Goal: Transaction & Acquisition: Download file/media

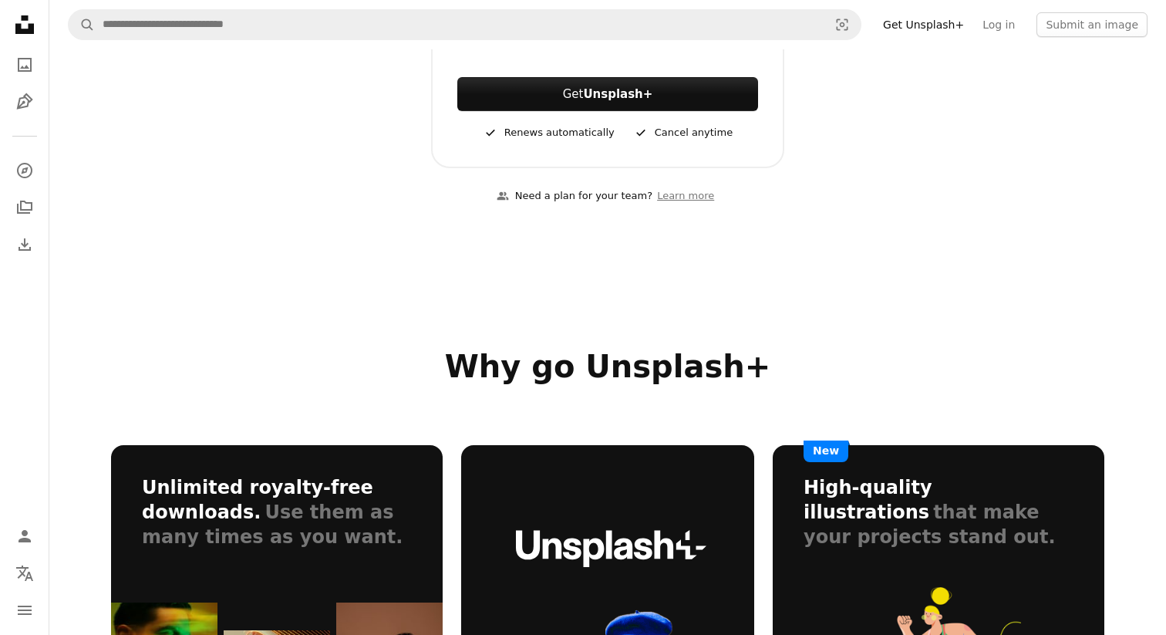
scroll to position [531, 0]
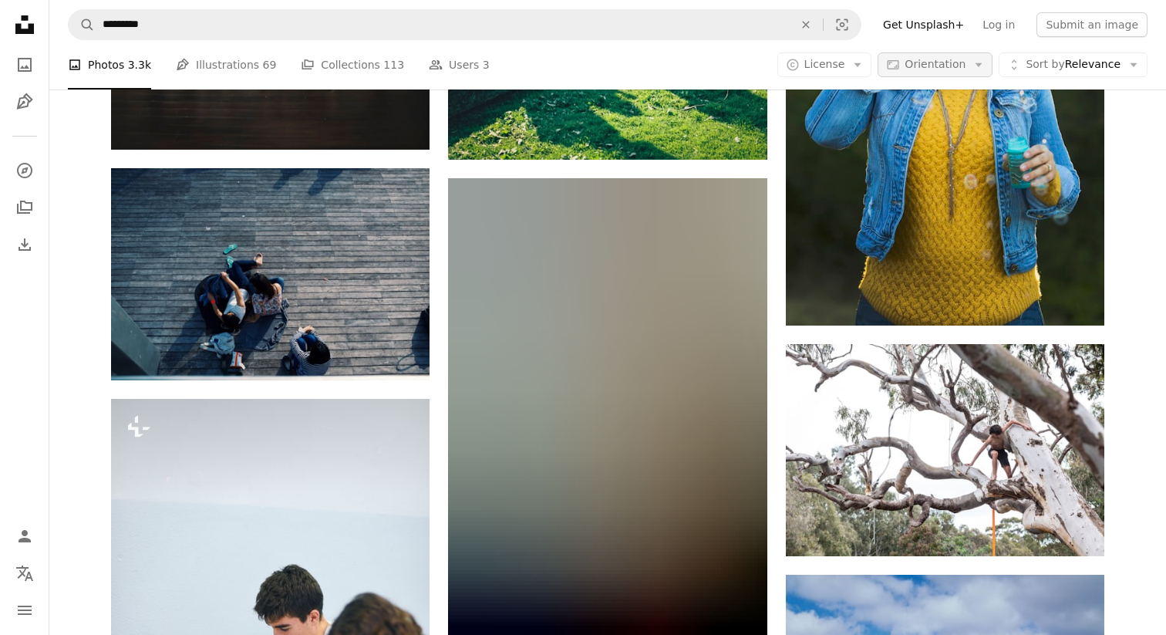
scroll to position [16850, 0]
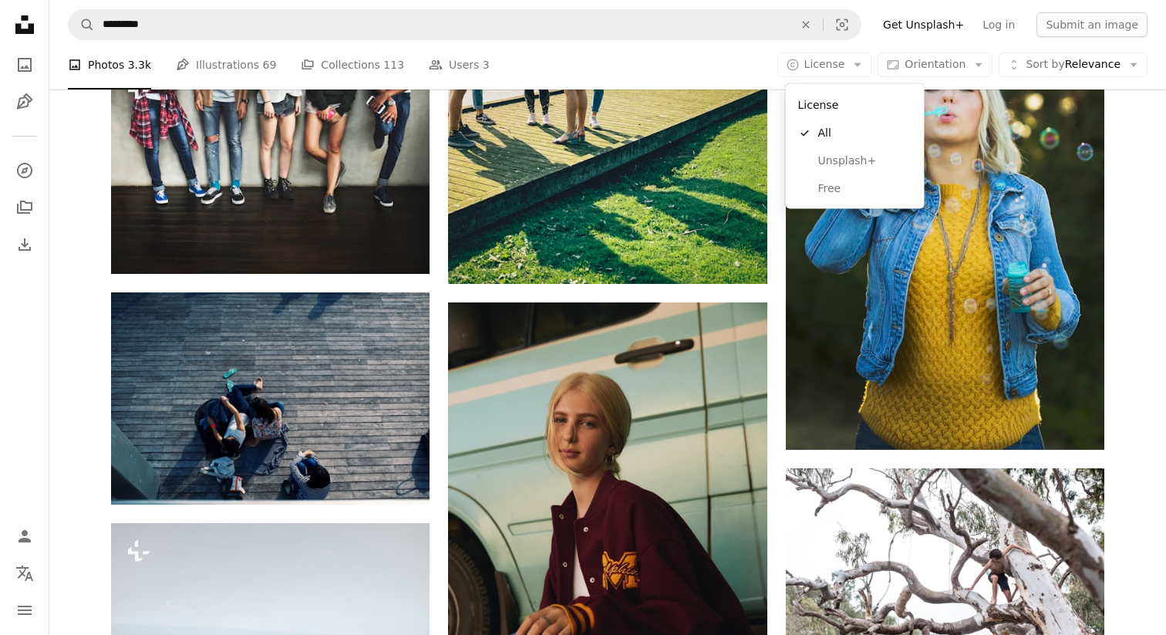
drag, startPoint x: 852, startPoint y: 63, endPoint x: 847, endPoint y: 125, distance: 61.9
click at [849, 64] on button "A copyright icon © License Arrow down" at bounding box center [825, 64] width 95 height 25
click at [829, 184] on span "Free" at bounding box center [865, 188] width 94 height 15
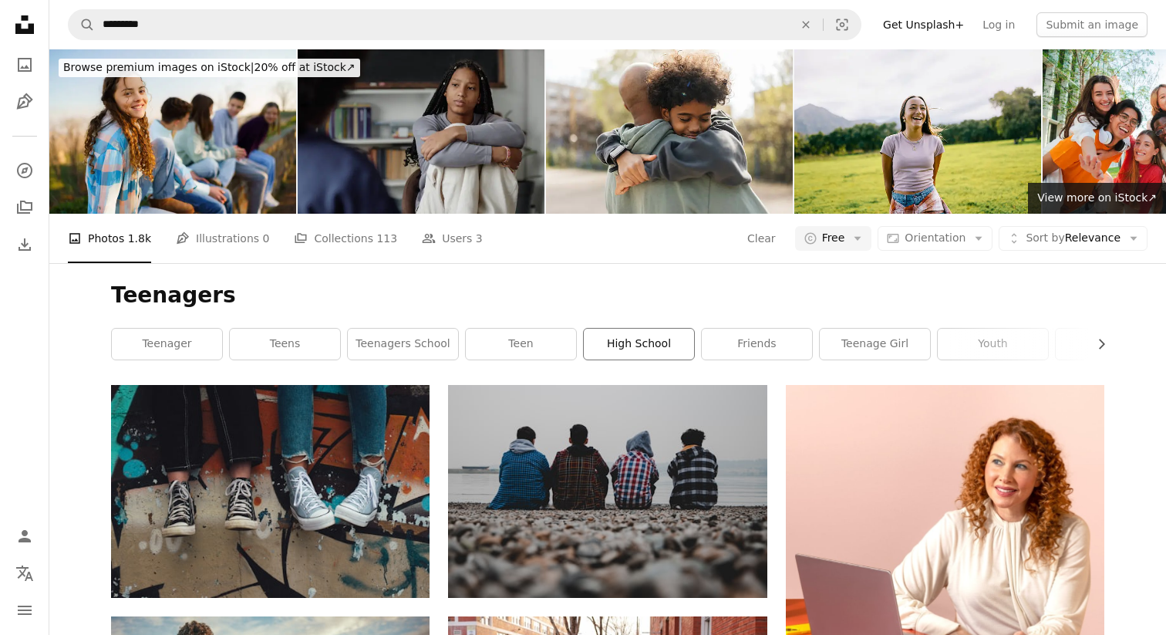
click at [641, 340] on link "high school" at bounding box center [639, 344] width 110 height 31
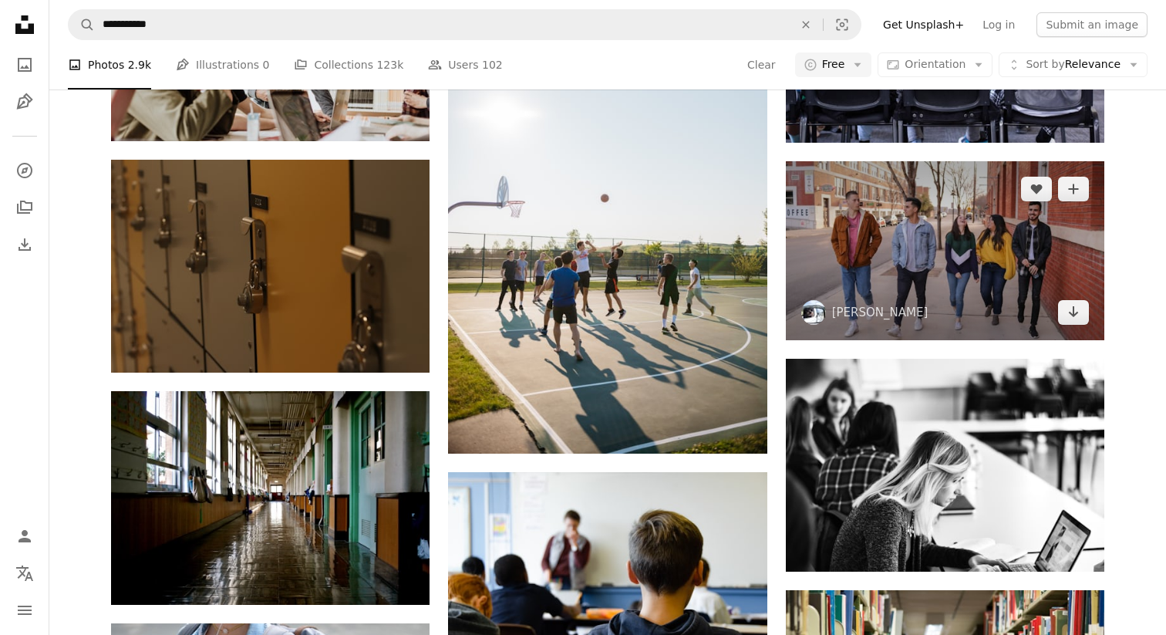
scroll to position [939, 0]
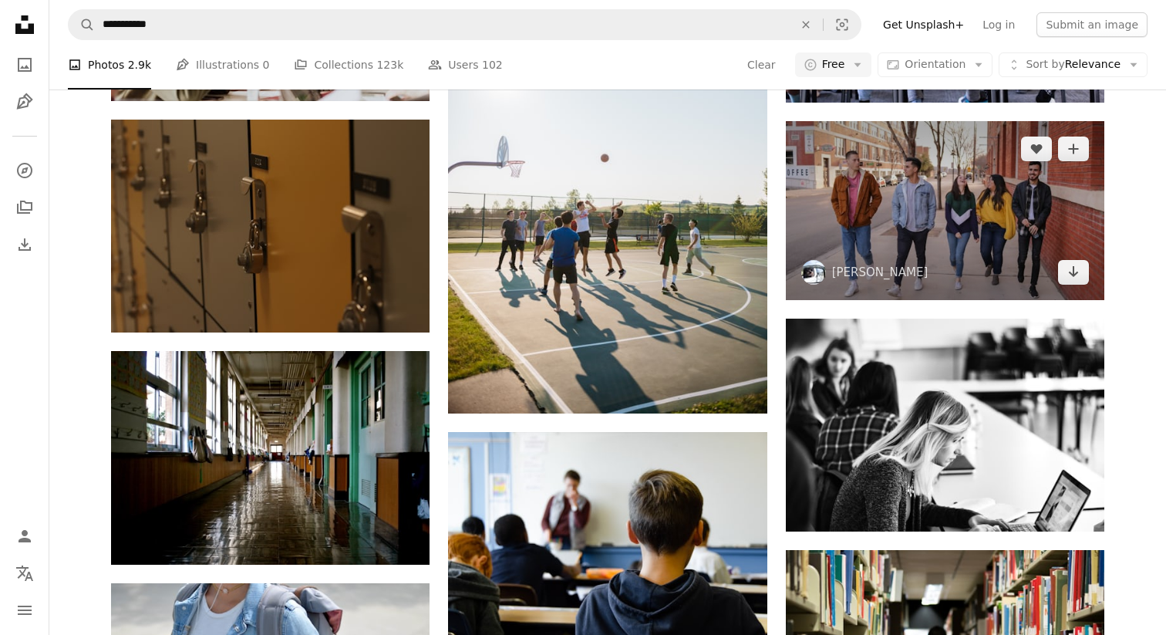
click at [1014, 248] on img at bounding box center [945, 210] width 319 height 179
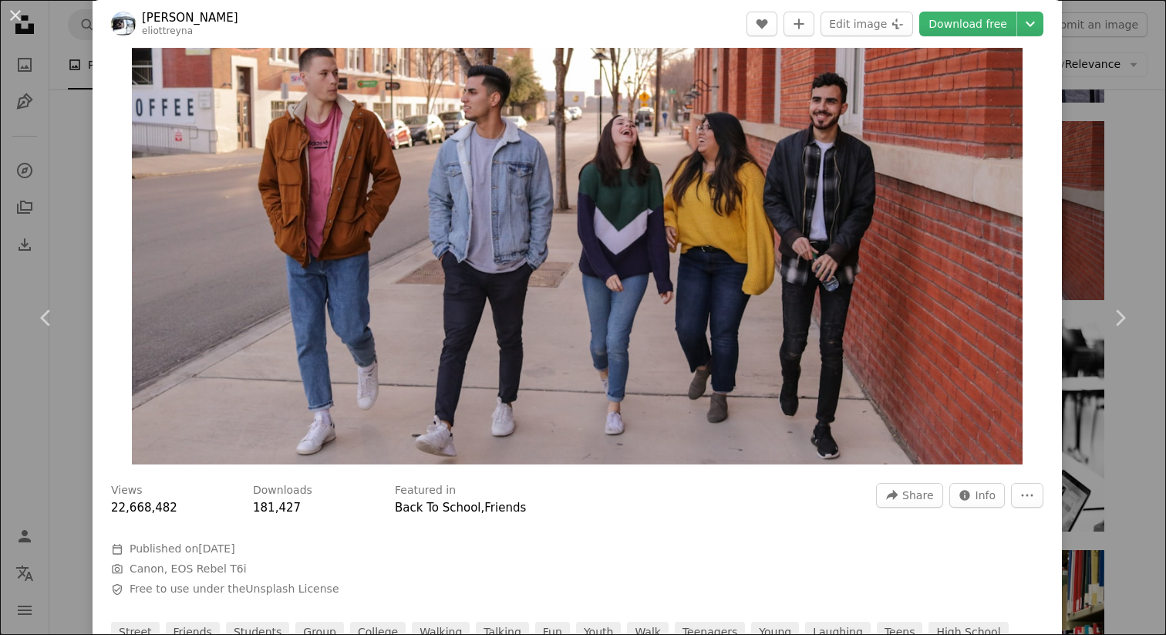
scroll to position [56, 0]
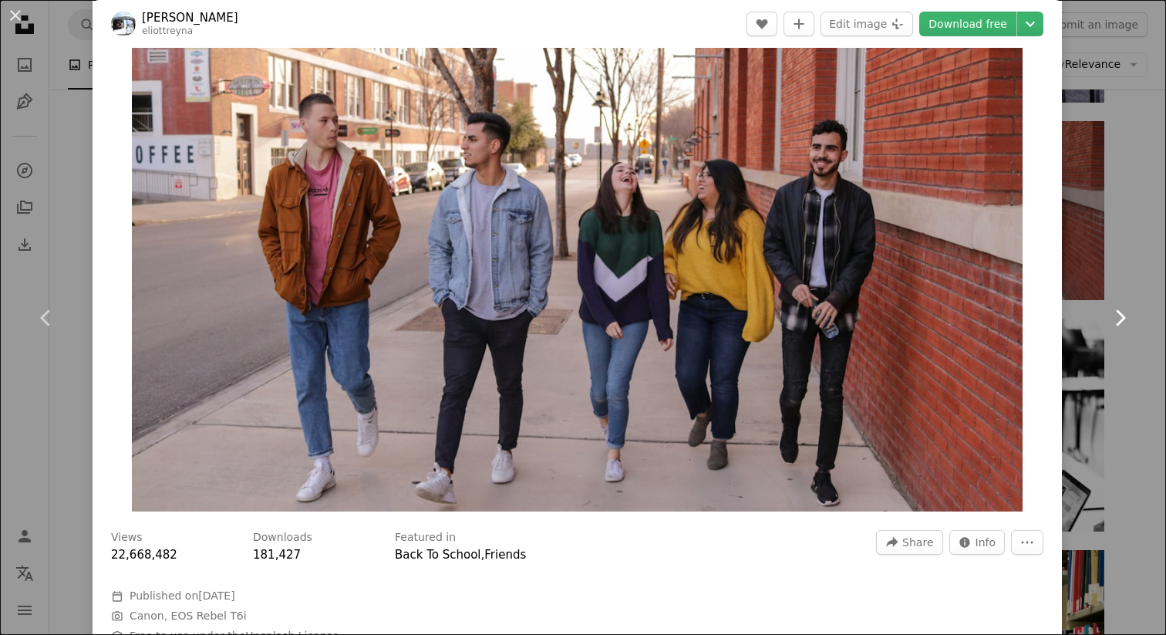
click at [1119, 274] on link "Chevron right" at bounding box center [1120, 318] width 93 height 148
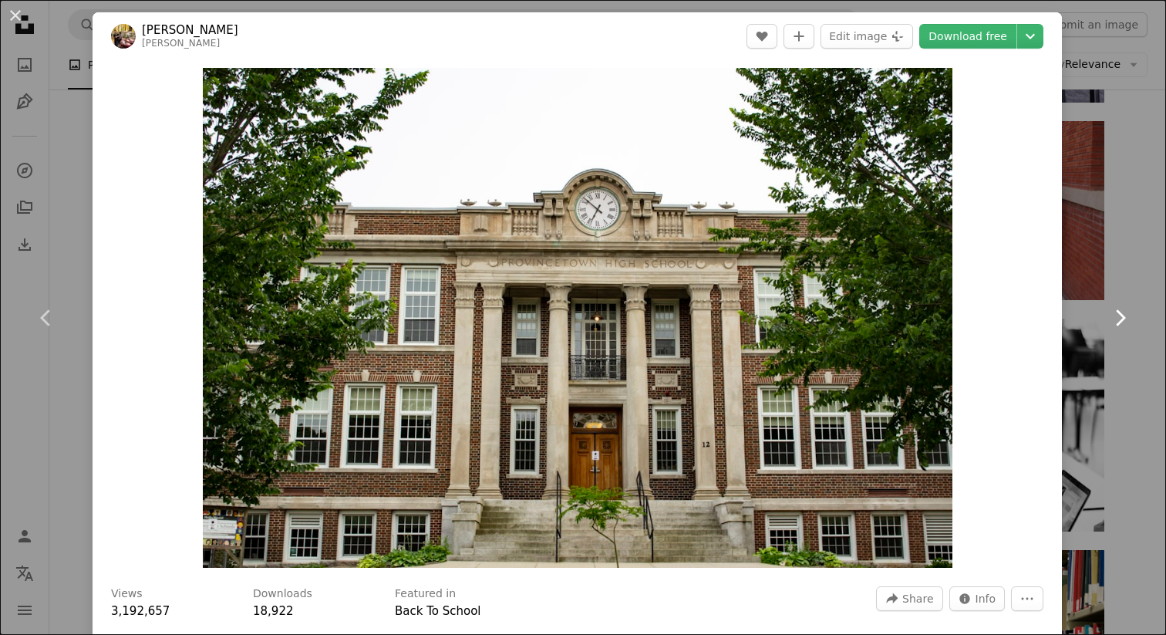
click at [1136, 262] on link "Chevron right" at bounding box center [1120, 318] width 93 height 148
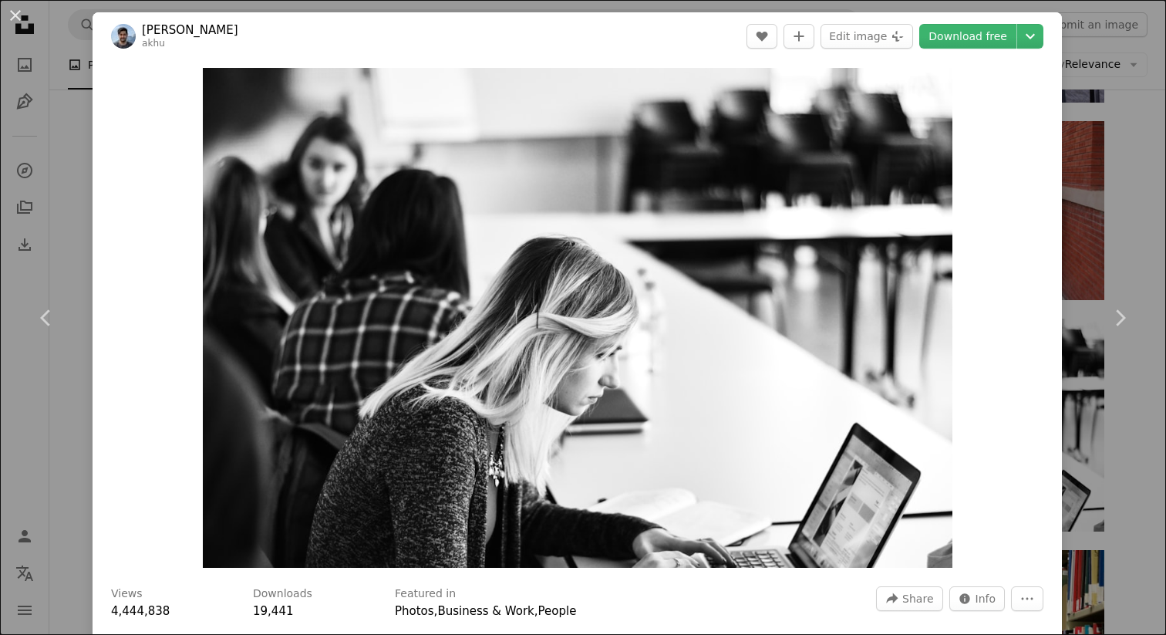
click at [46, 14] on div "An X shape Chevron left Chevron right [PERSON_NAME] akhu A heart A plus sign Ed…" at bounding box center [583, 317] width 1166 height 635
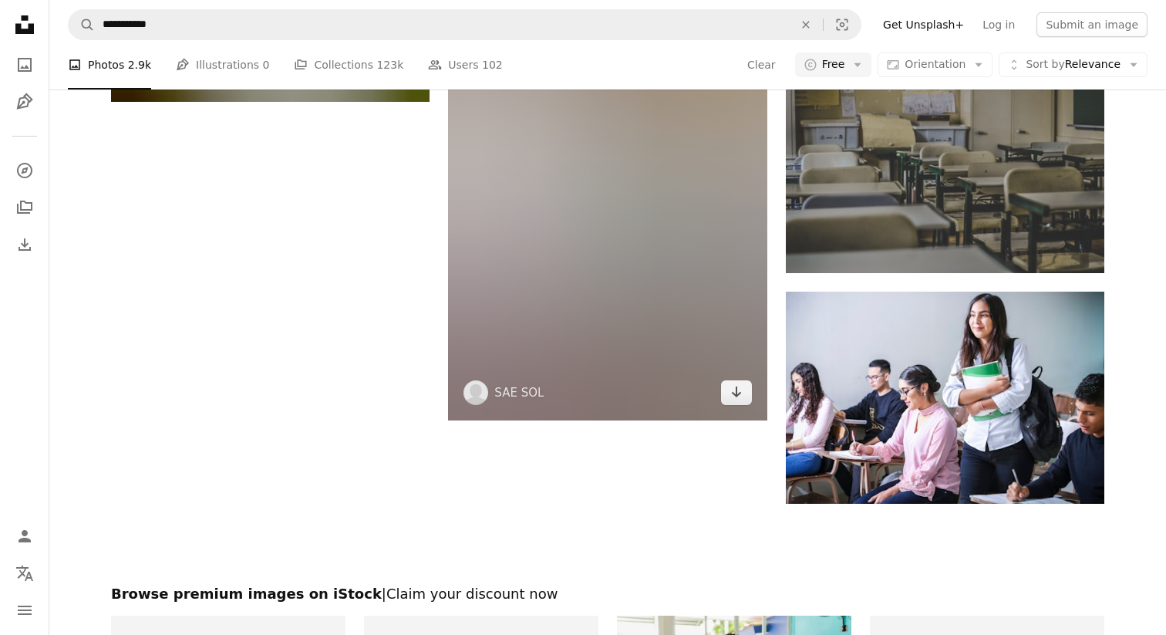
scroll to position [1989, 0]
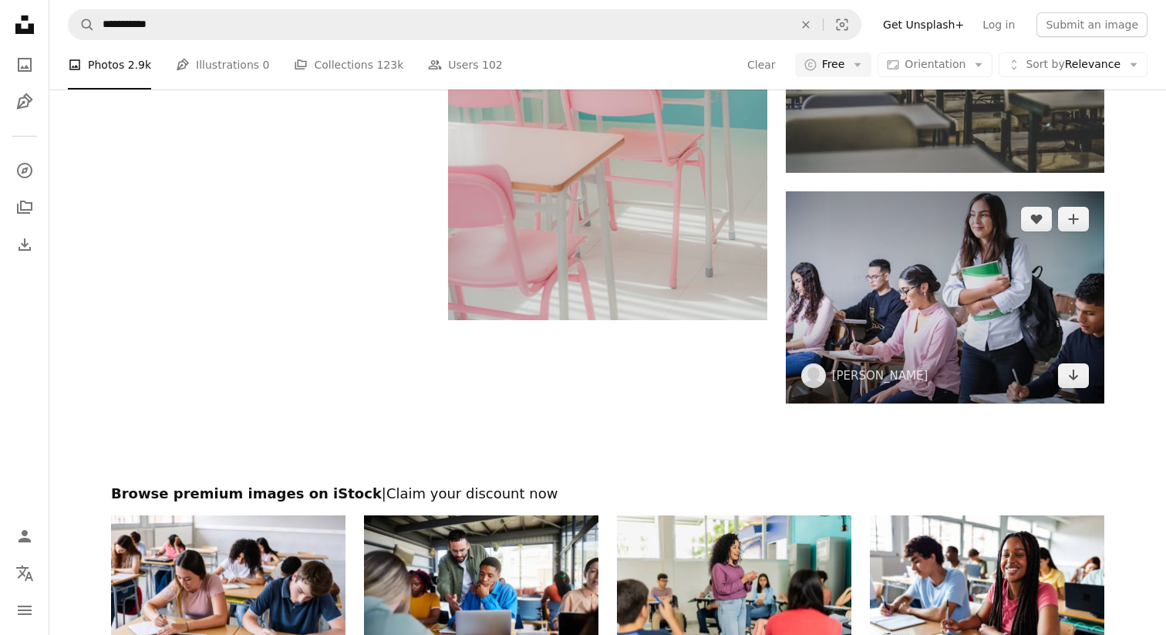
click at [821, 357] on img at bounding box center [945, 297] width 319 height 212
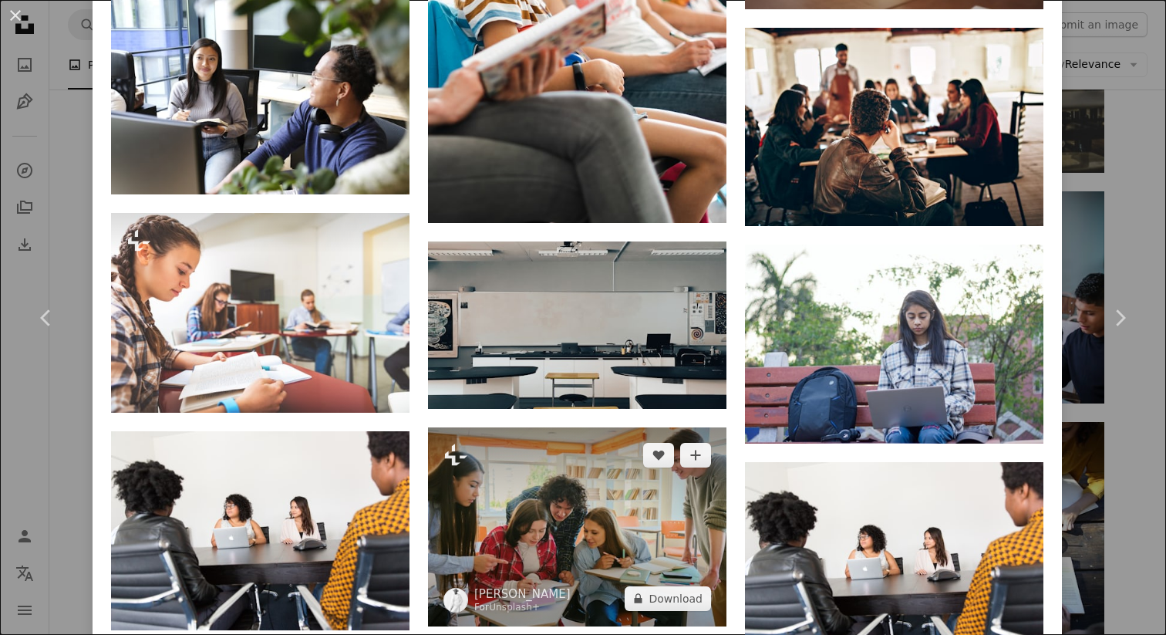
scroll to position [2428, 0]
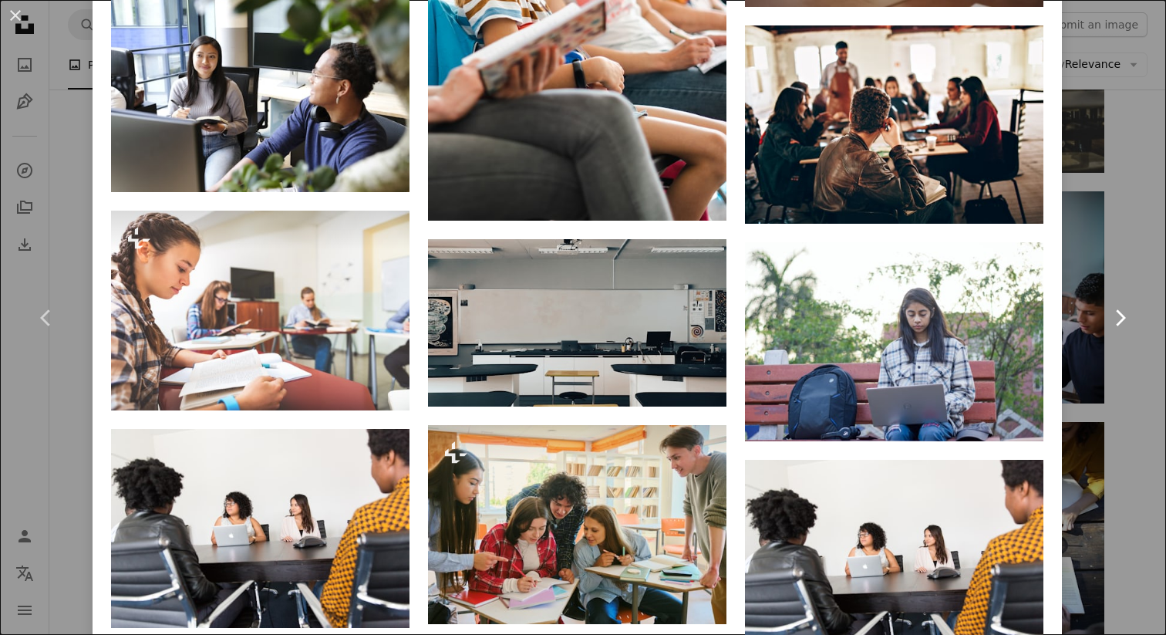
click at [1120, 292] on link "Chevron right" at bounding box center [1120, 318] width 93 height 148
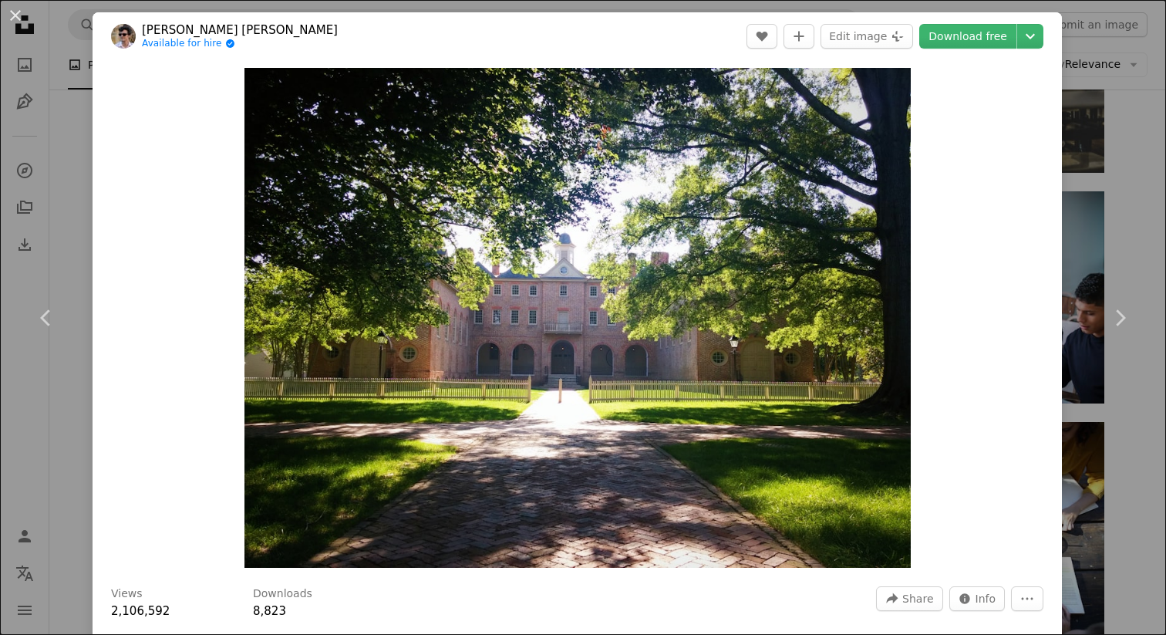
drag, startPoint x: 5, startPoint y: 20, endPoint x: 62, endPoint y: 69, distance: 74.4
click at [6, 22] on button "An X shape" at bounding box center [15, 15] width 19 height 19
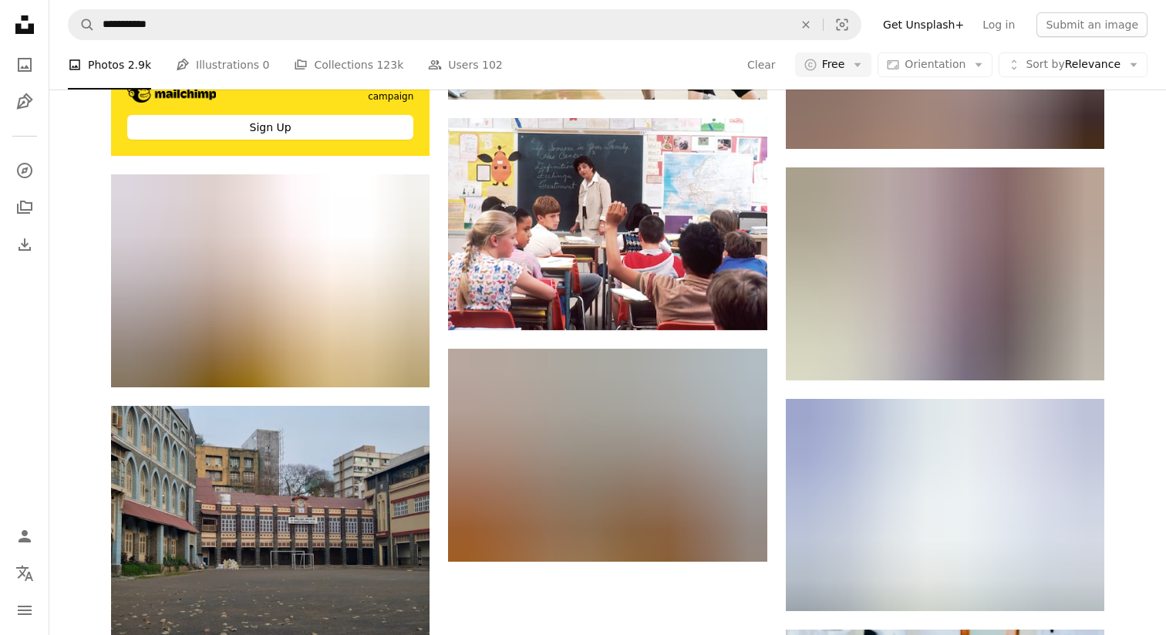
scroll to position [3171, 0]
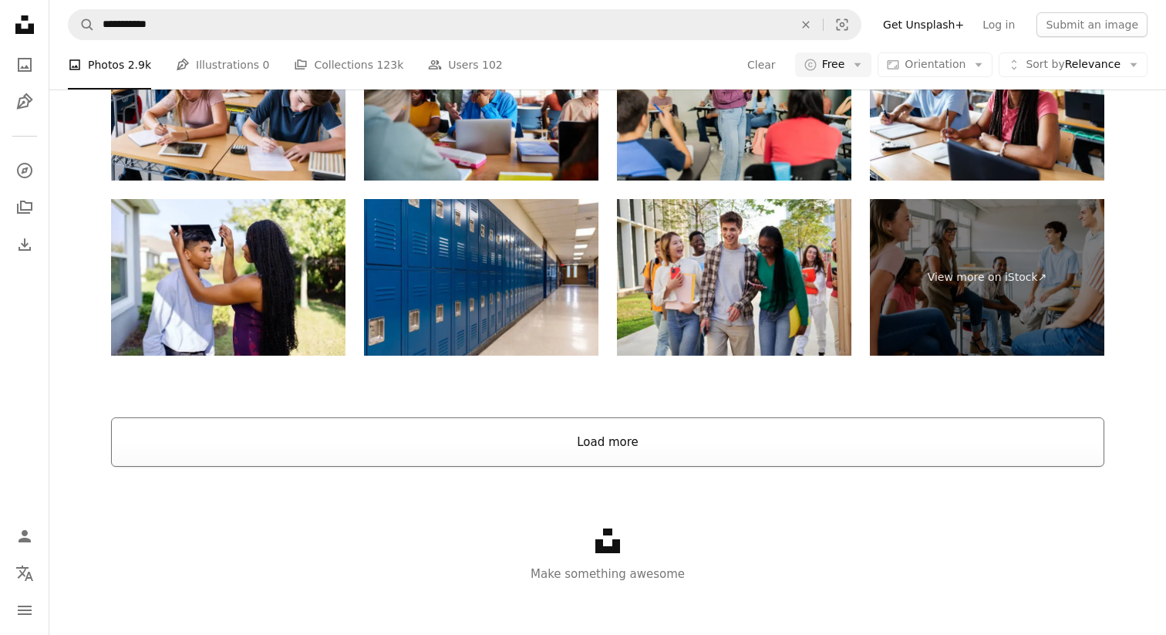
click at [601, 457] on button "Load more" at bounding box center [608, 441] width 994 height 49
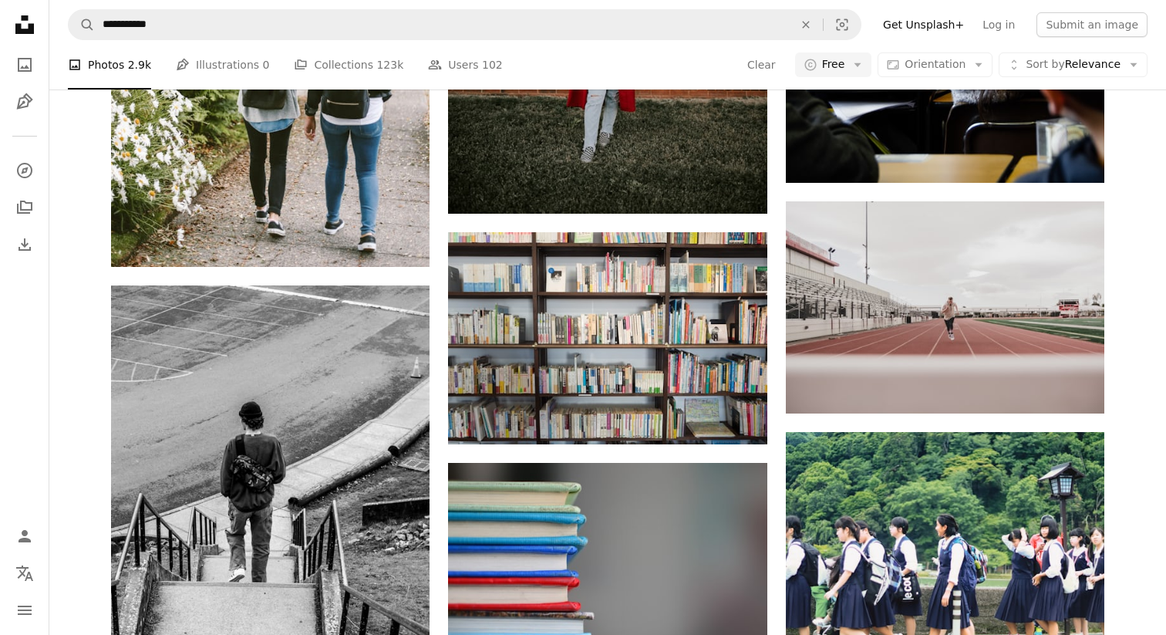
scroll to position [6390, 0]
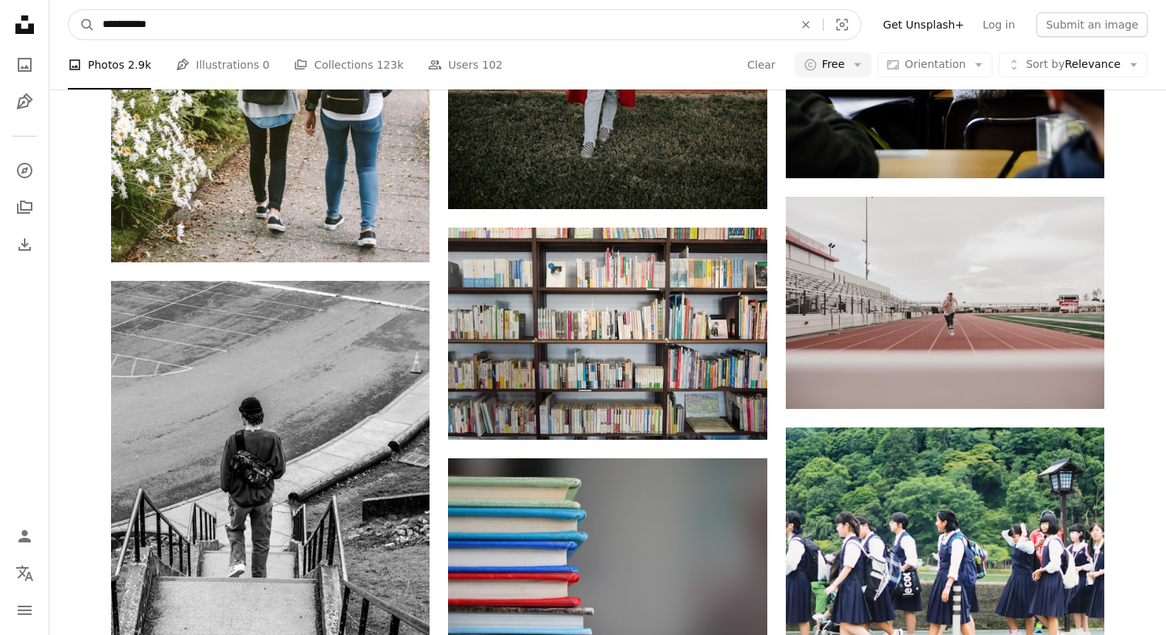
click at [219, 28] on input "**********" at bounding box center [442, 24] width 694 height 29
type input "**********"
click button "A magnifying glass" at bounding box center [82, 24] width 26 height 29
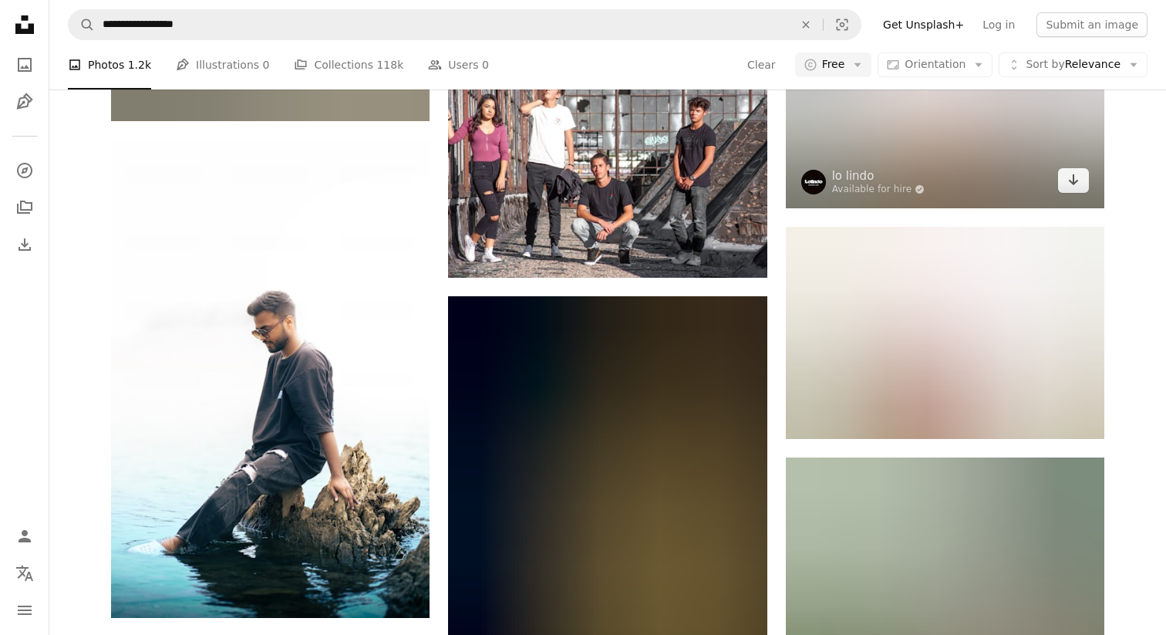
scroll to position [1129, 0]
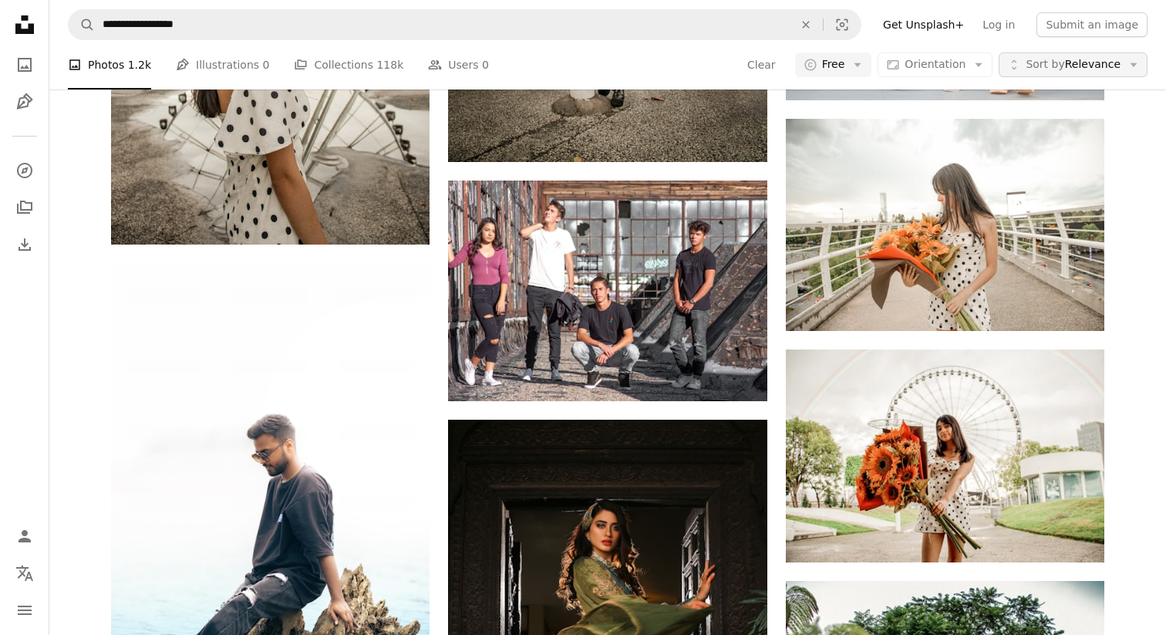
click at [1028, 62] on button "Unfold Sort by Relevance Arrow down" at bounding box center [1073, 64] width 149 height 25
drag, startPoint x: 1034, startPoint y: 165, endPoint x: 1031, endPoint y: 157, distance: 9.0
click at [1034, 165] on span "Newest" at bounding box center [1081, 160] width 94 height 15
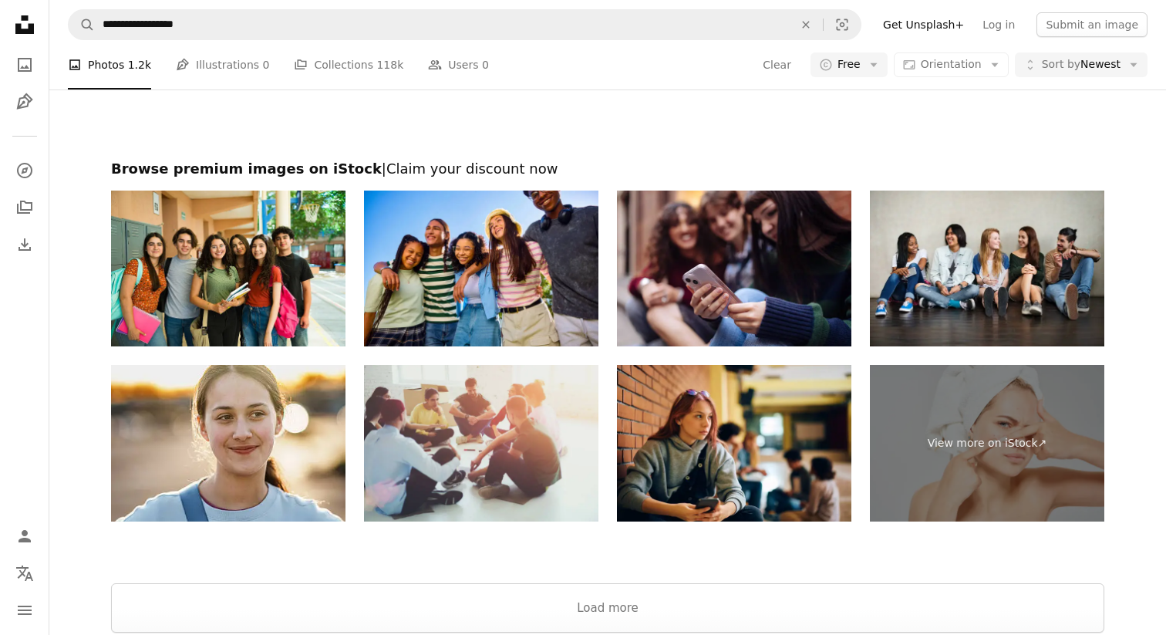
scroll to position [2688, 0]
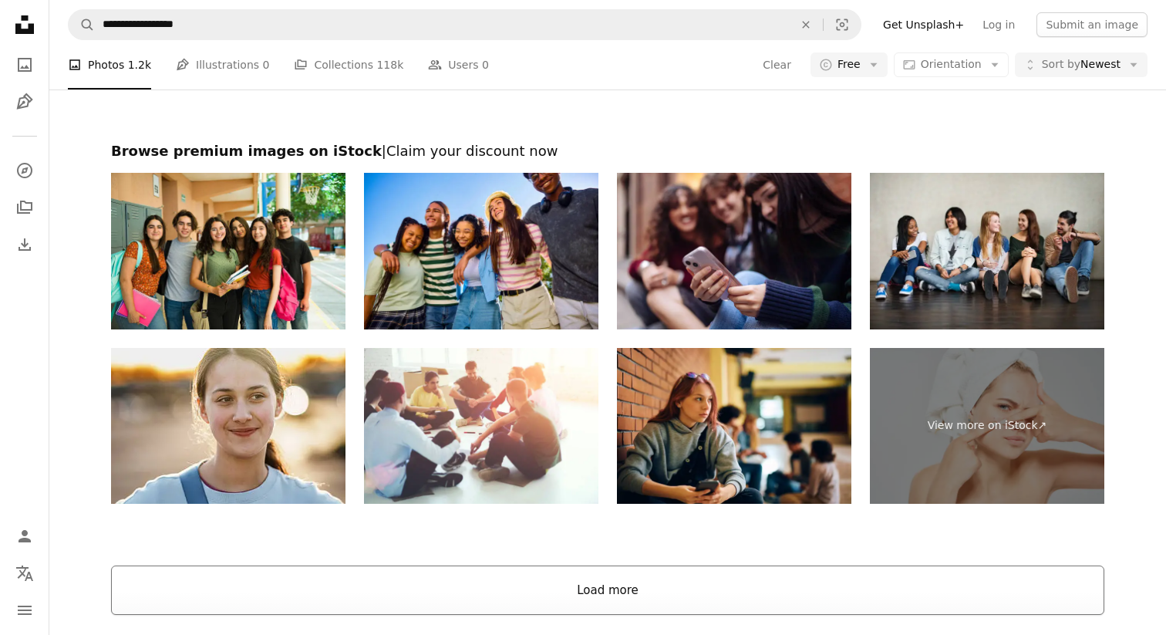
click at [491, 575] on button "Load more" at bounding box center [608, 589] width 994 height 49
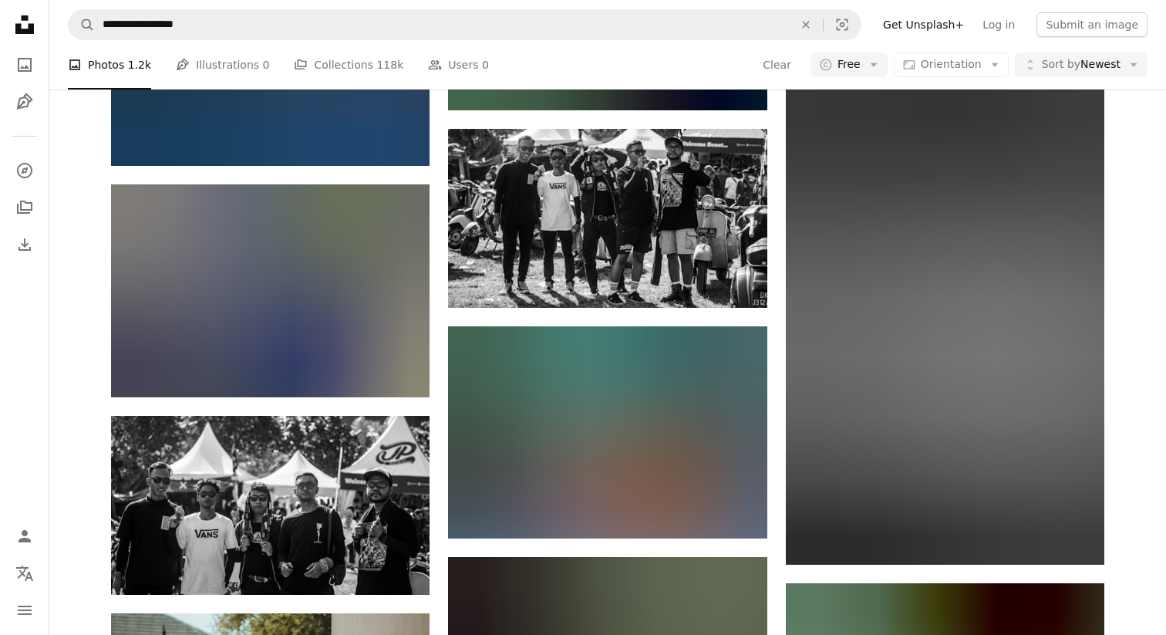
scroll to position [8803, 0]
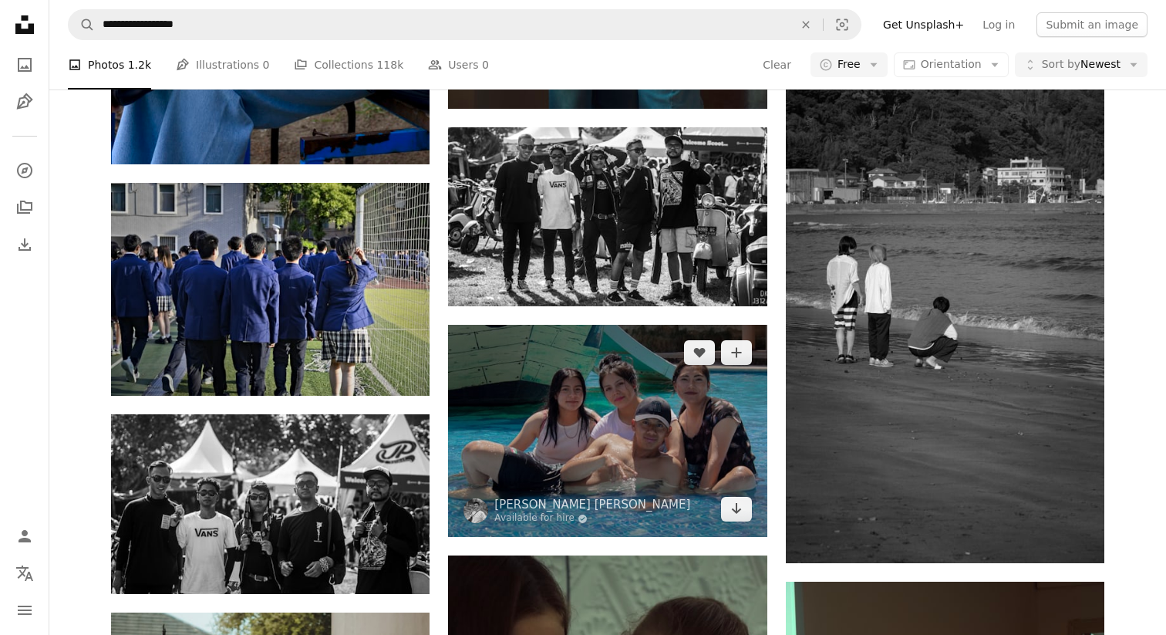
click at [633, 460] on img at bounding box center [607, 431] width 319 height 212
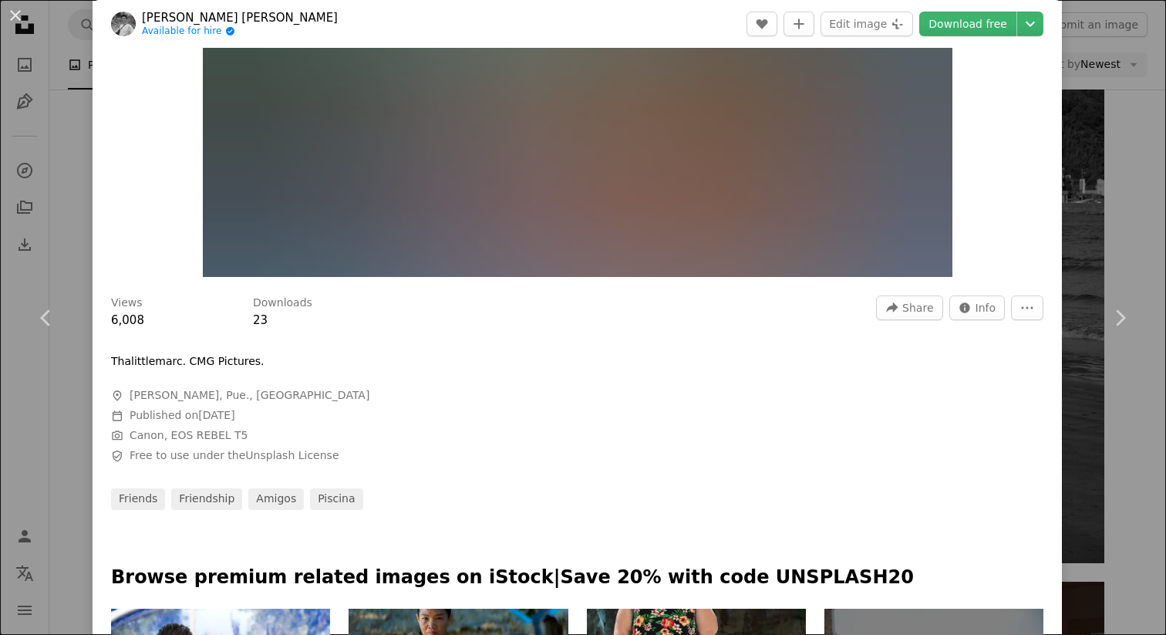
scroll to position [316, 0]
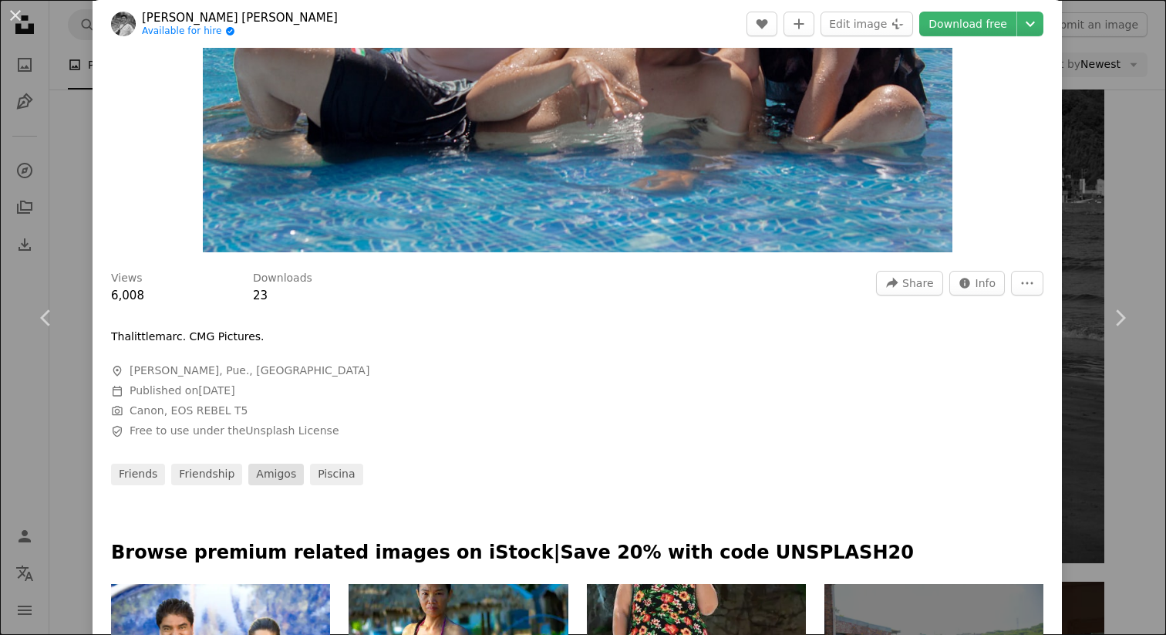
click at [264, 481] on link "amigos" at bounding box center [276, 475] width 56 height 22
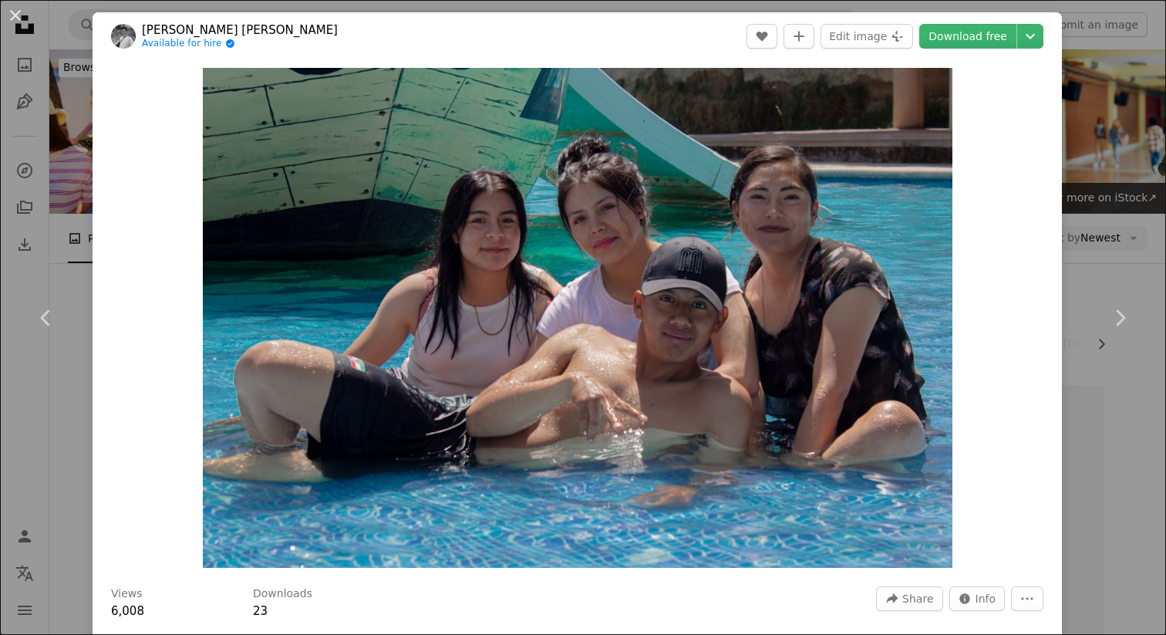
scroll to position [8803, 0]
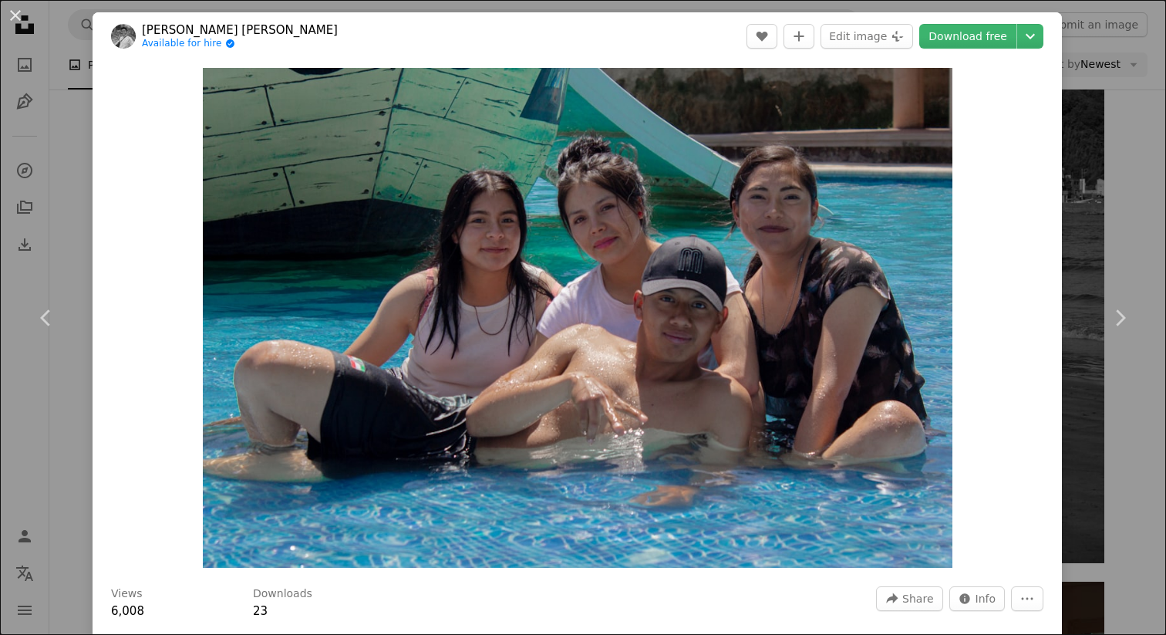
click at [162, 22] on link "[PERSON_NAME] [PERSON_NAME]" at bounding box center [240, 29] width 196 height 15
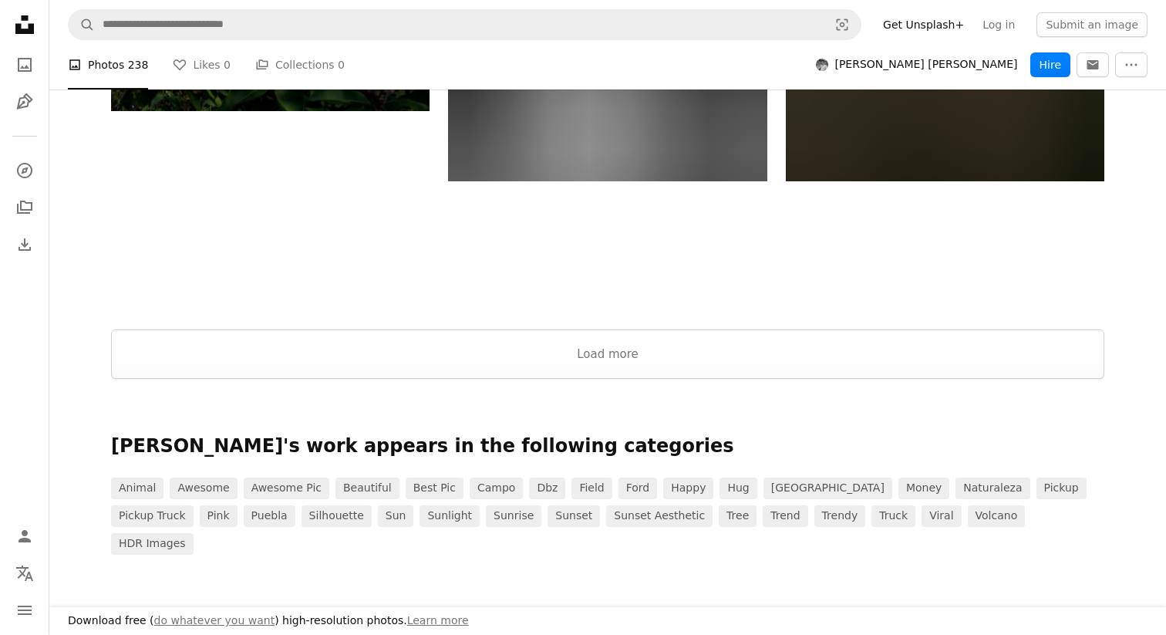
scroll to position [2715, 0]
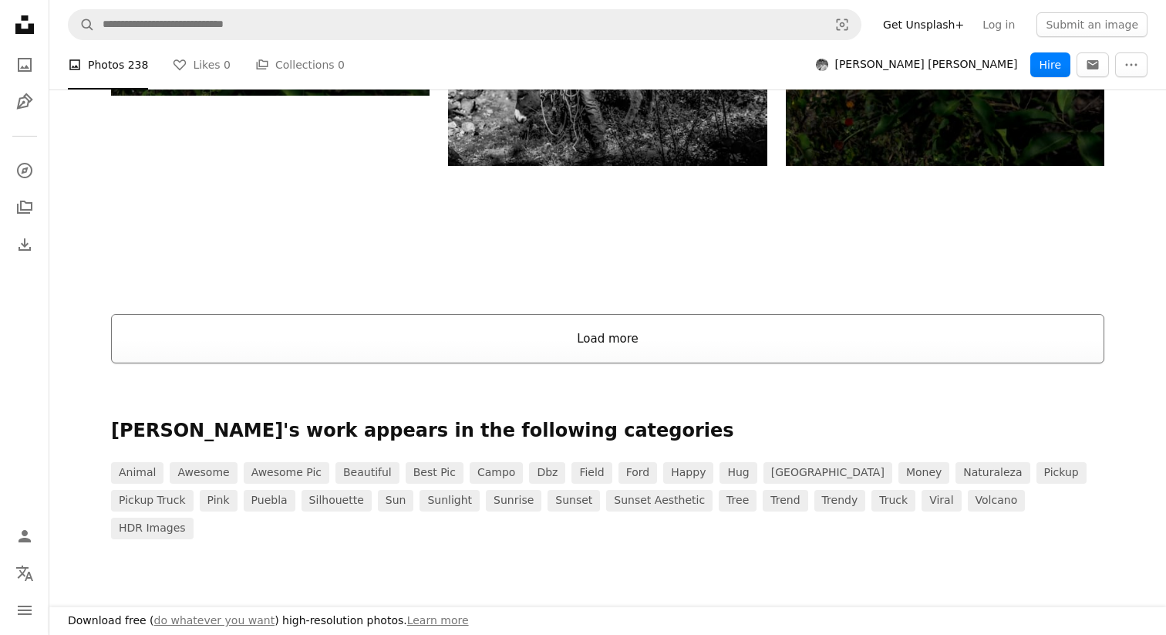
click at [521, 314] on button "Load more" at bounding box center [608, 338] width 994 height 49
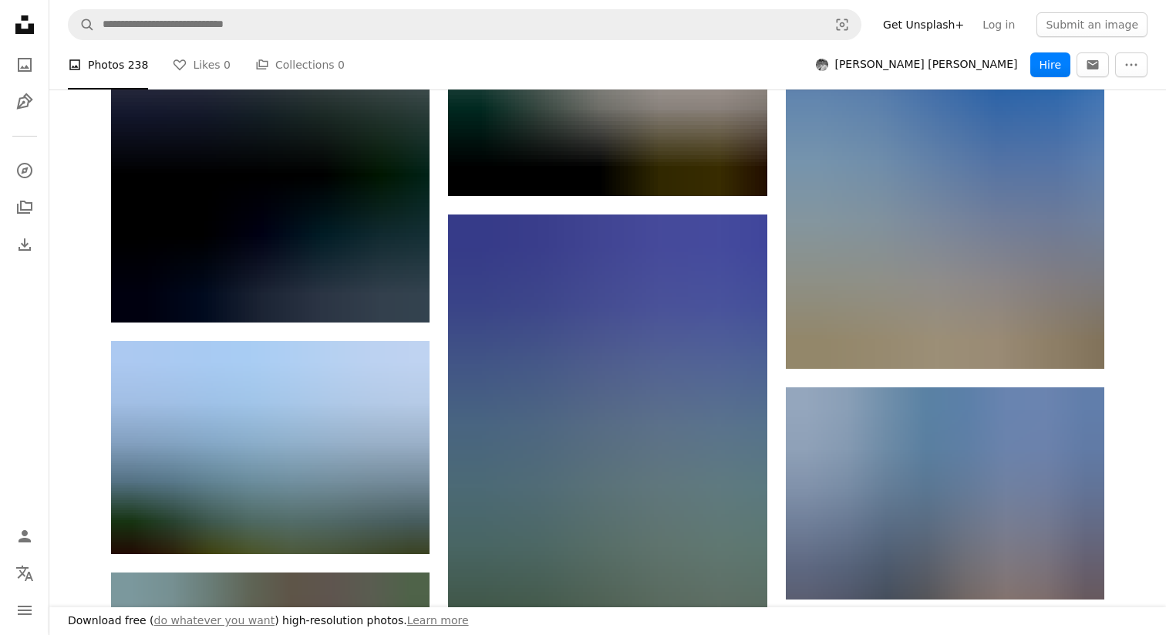
scroll to position [16885, 0]
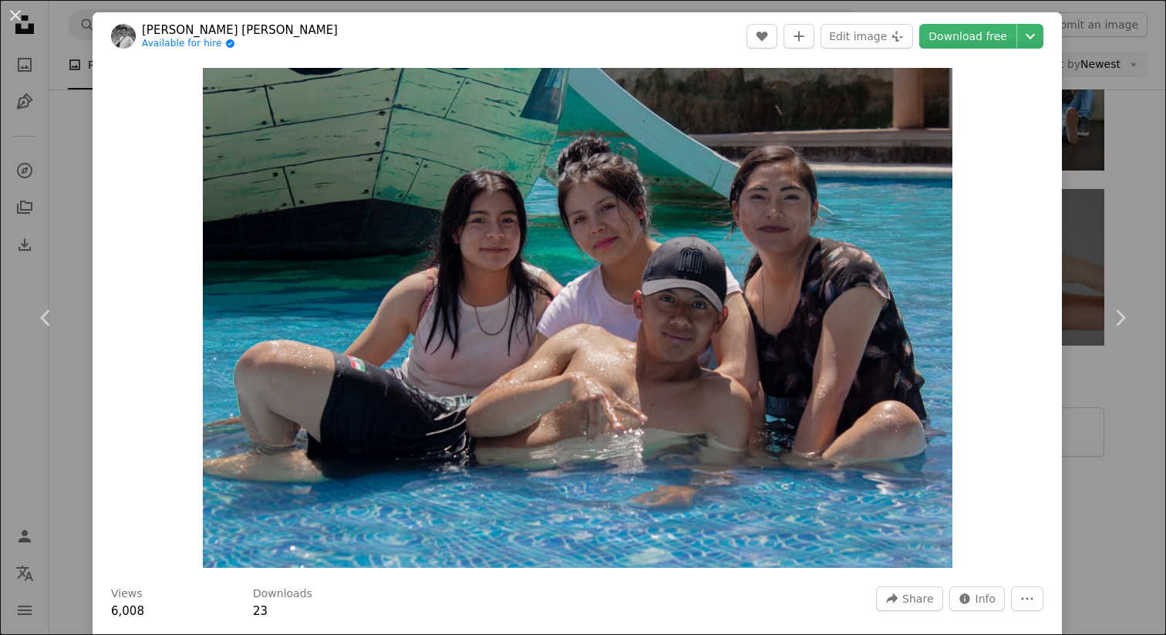
scroll to position [8803, 0]
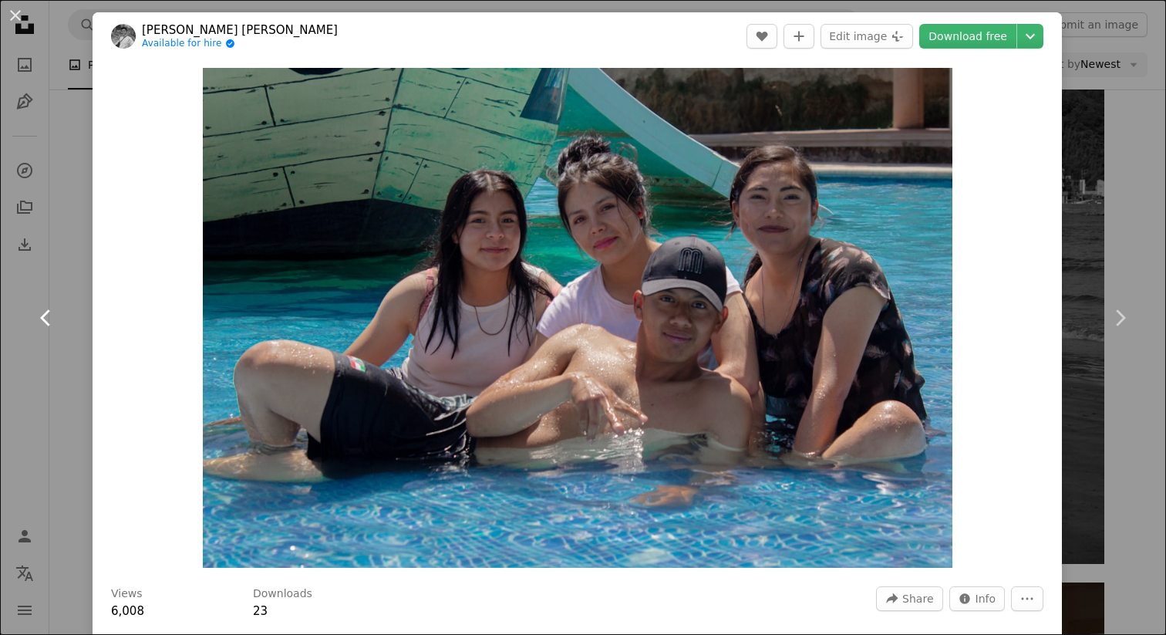
click at [81, 343] on link "Chevron left" at bounding box center [46, 318] width 93 height 148
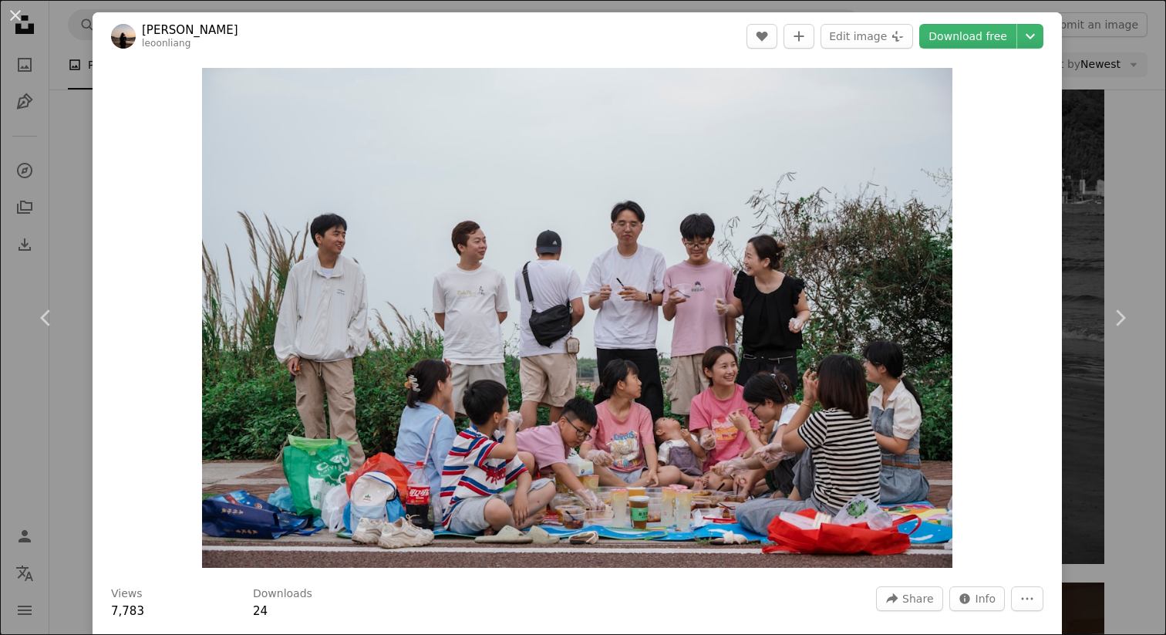
click at [1125, 98] on div "An X shape Chevron left Chevron right [PERSON_NAME] leoonliang A heart A plus s…" at bounding box center [583, 317] width 1166 height 635
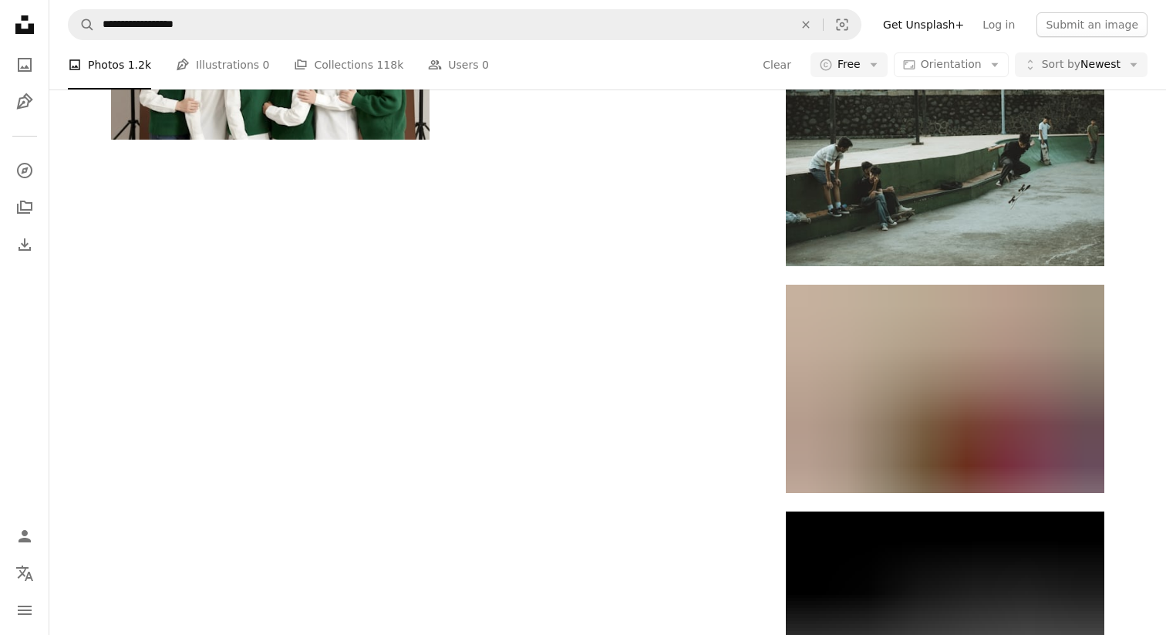
scroll to position [10581, 0]
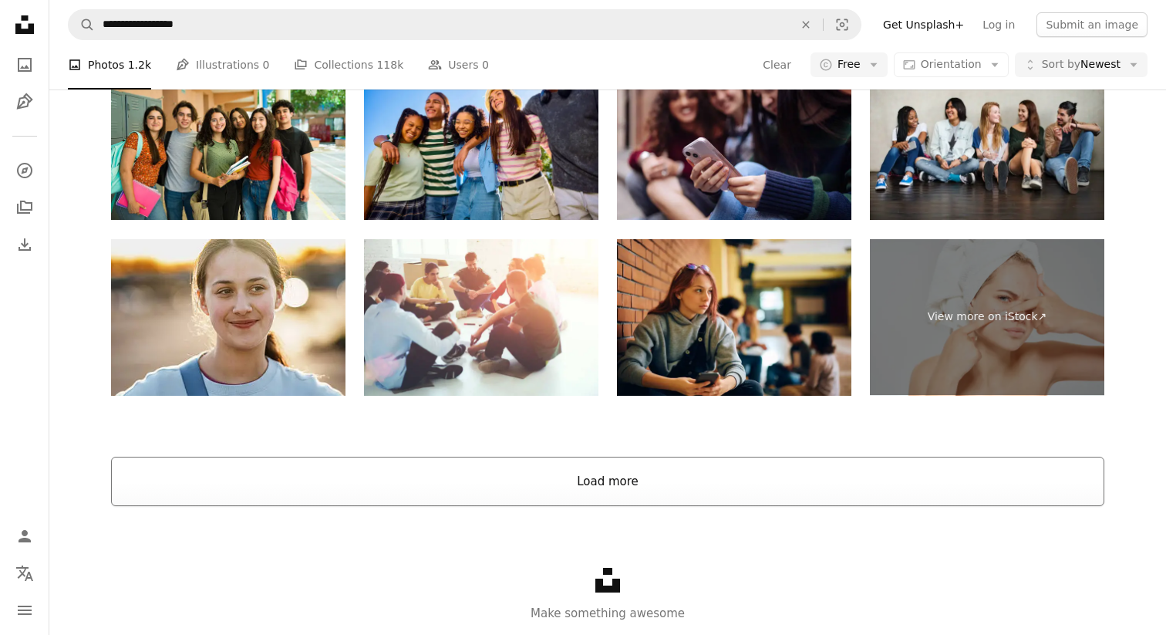
click at [548, 481] on button "Load more" at bounding box center [608, 481] width 994 height 49
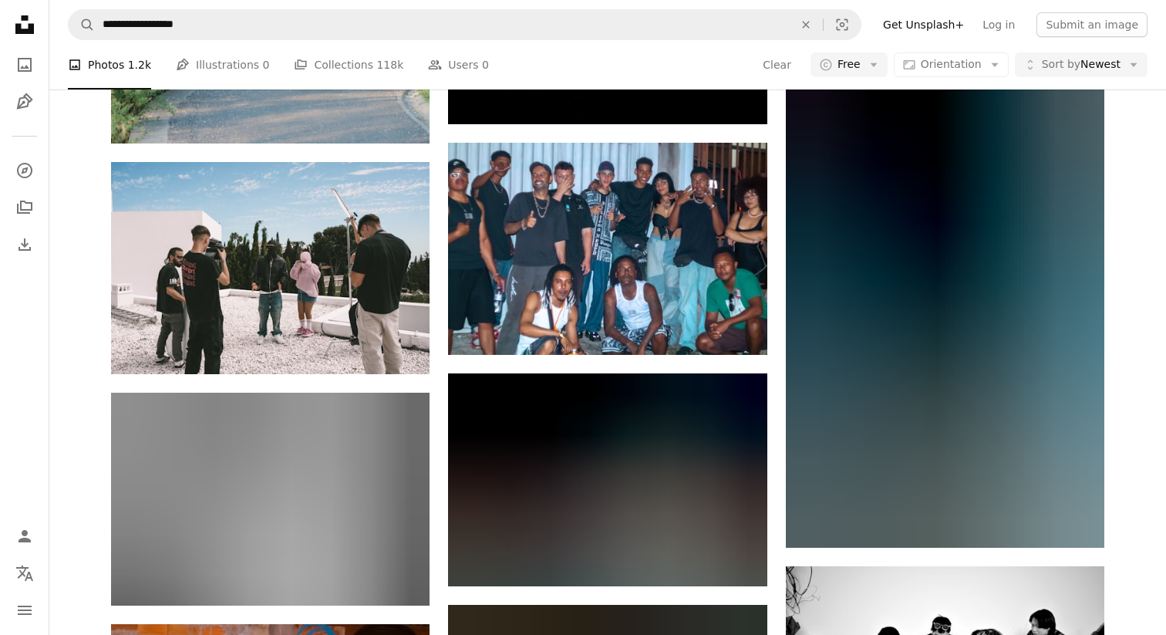
scroll to position [13788, 0]
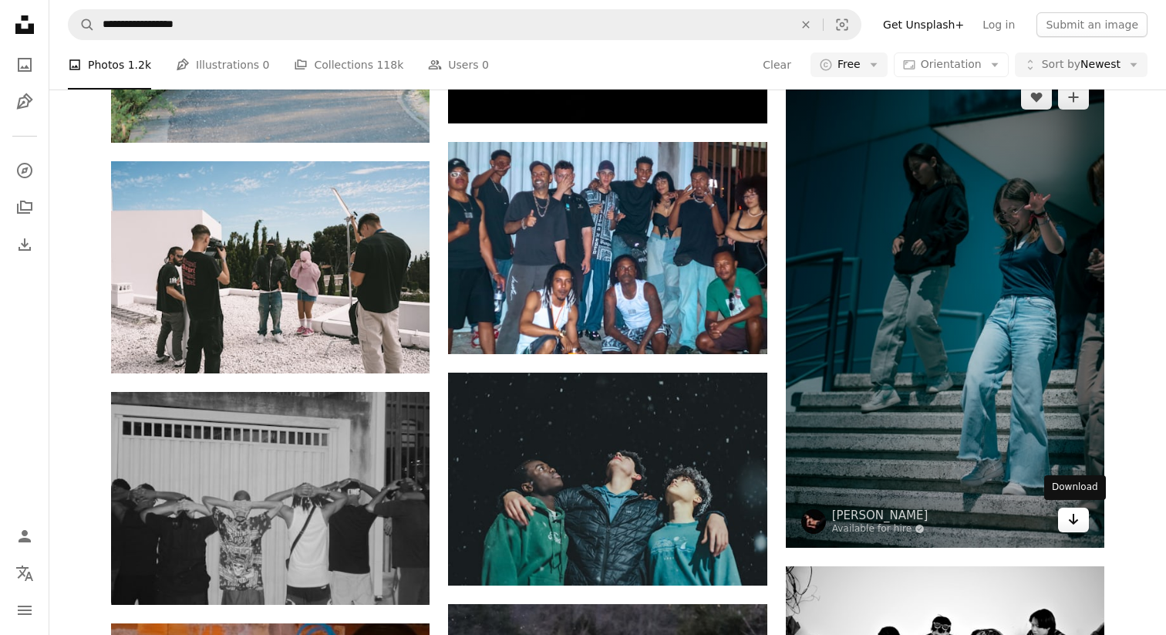
click at [1085, 530] on link "Arrow pointing down" at bounding box center [1073, 520] width 31 height 25
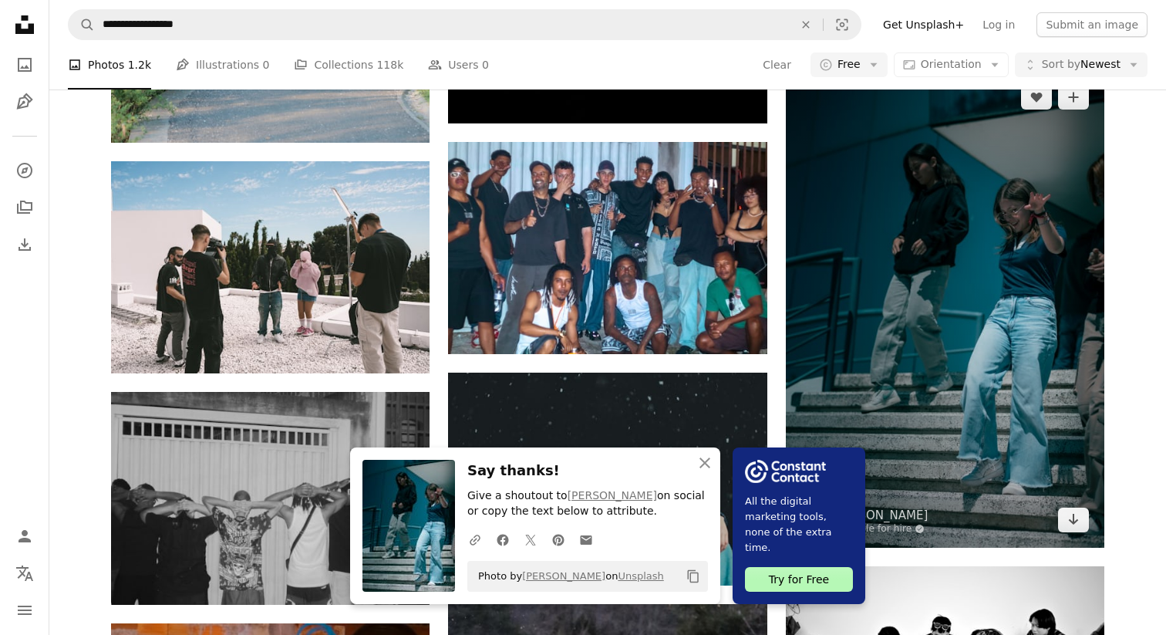
click at [889, 202] on img at bounding box center [945, 308] width 319 height 478
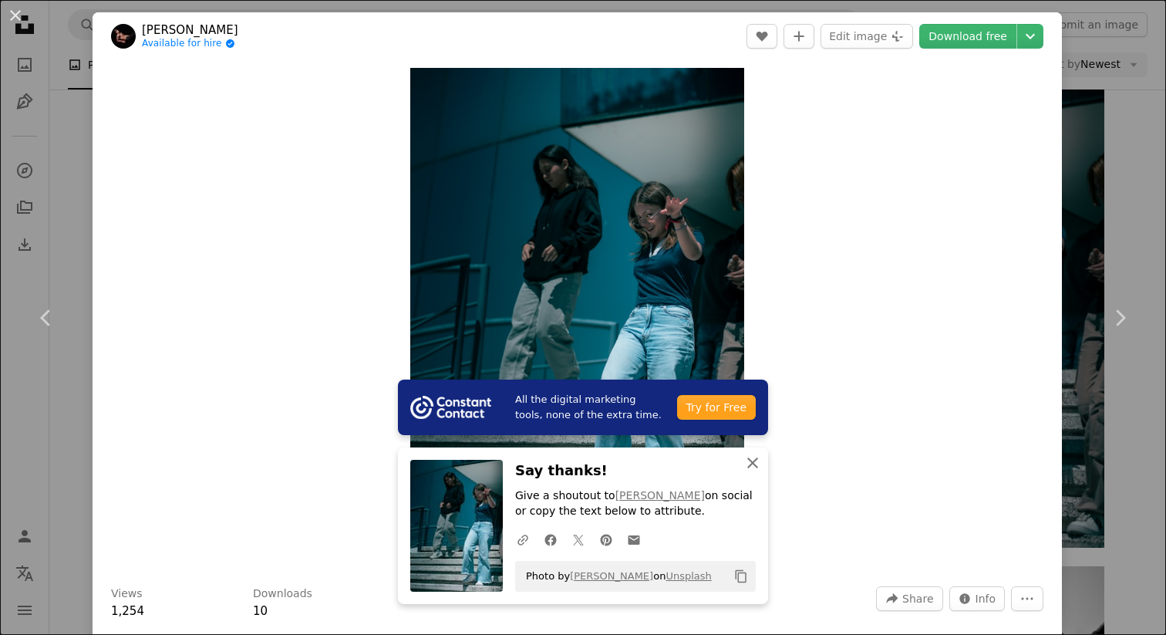
click at [752, 460] on icon "An X shape" at bounding box center [753, 463] width 19 height 19
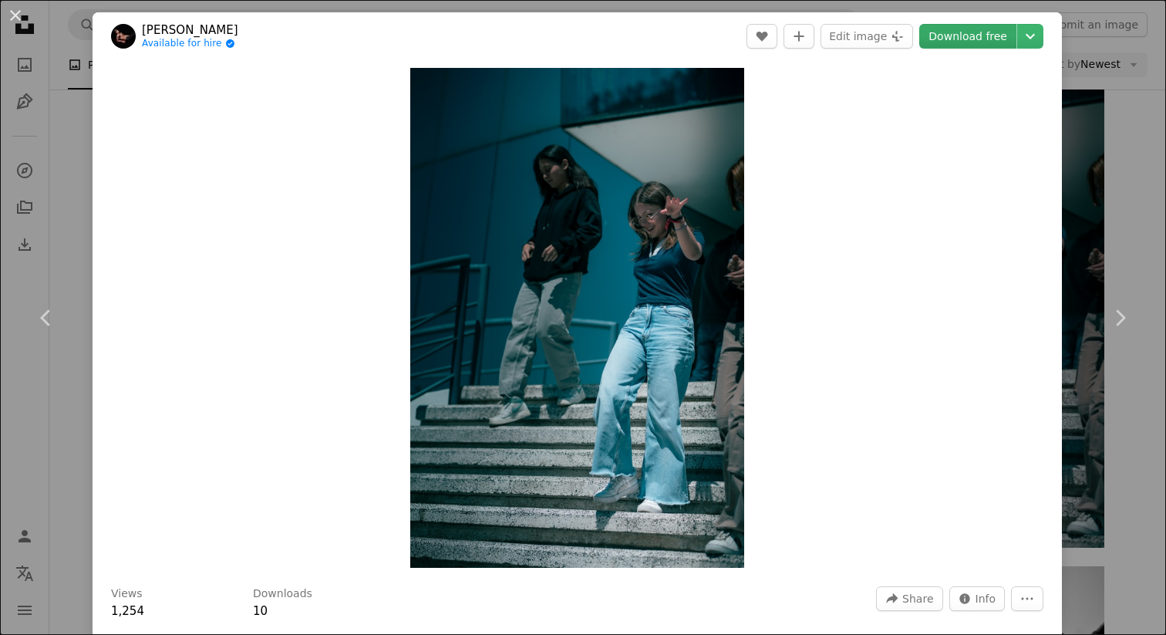
click at [951, 34] on link "Download free" at bounding box center [968, 36] width 97 height 25
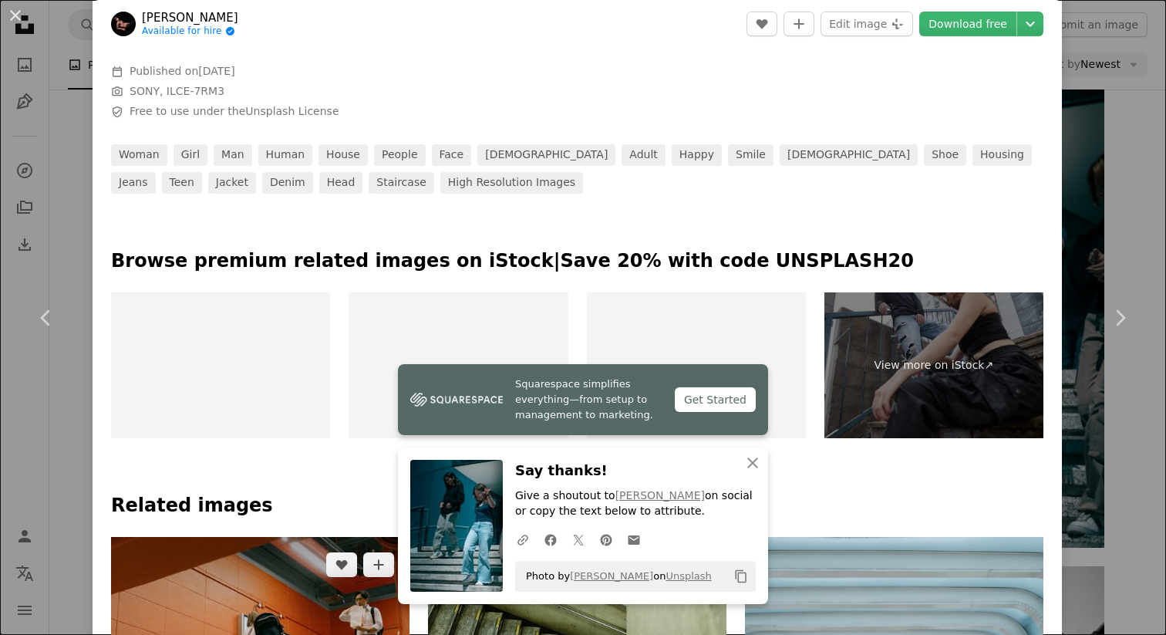
scroll to position [597, 0]
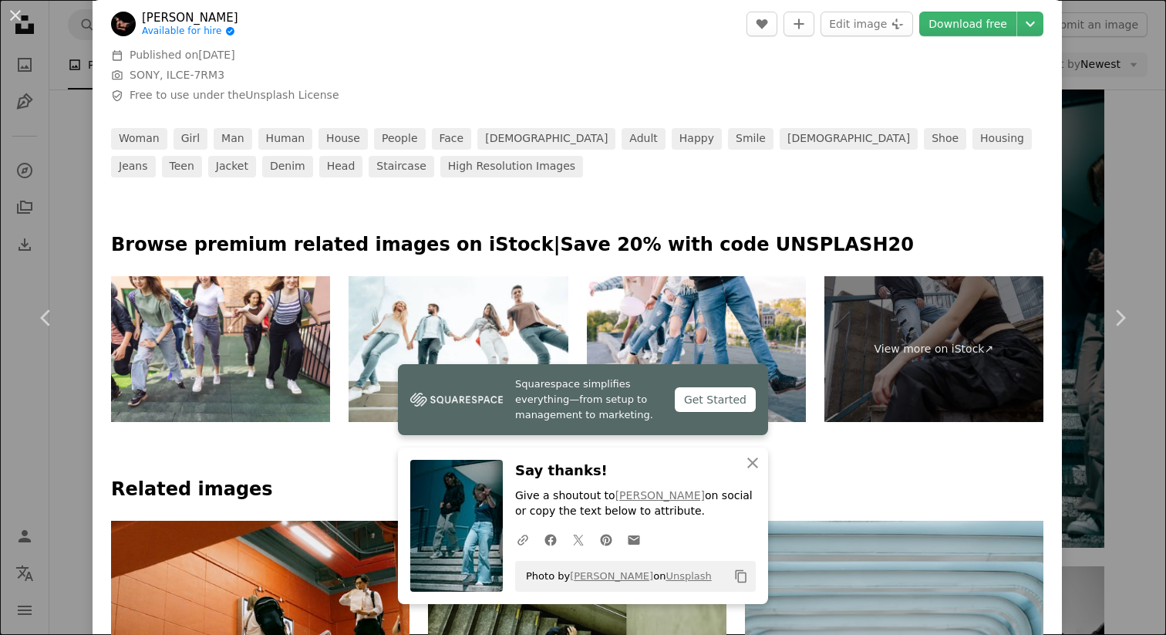
click at [55, 393] on div "An X shape Chevron left Chevron right Squarespace simplifies everything—from se…" at bounding box center [583, 317] width 1166 height 635
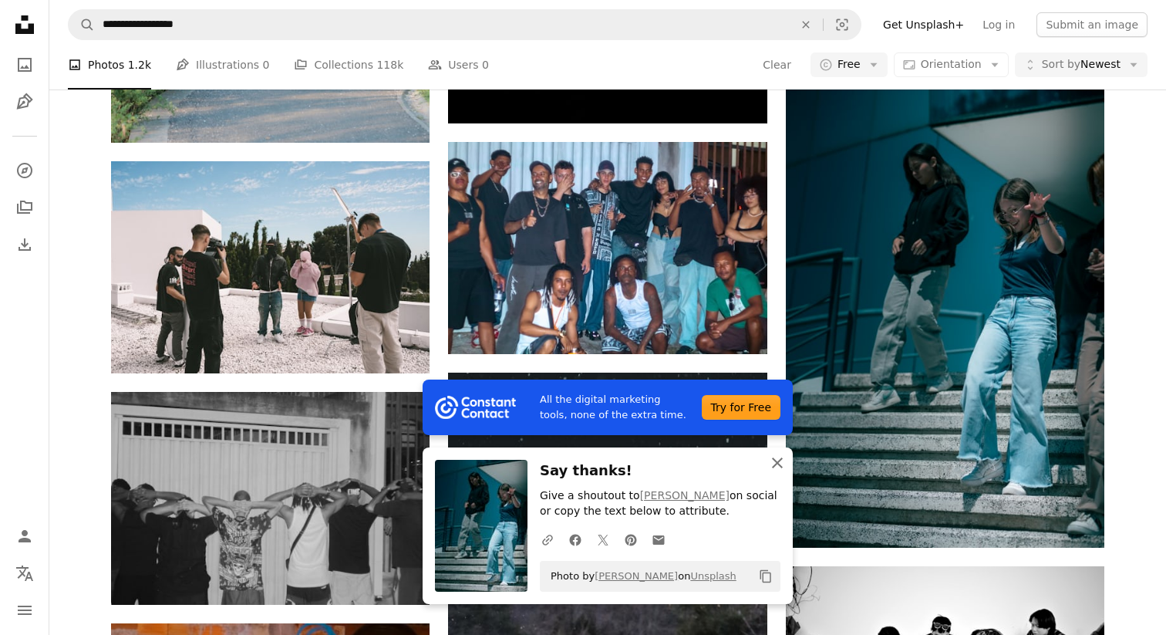
click at [781, 472] on button "An X shape Close" at bounding box center [777, 462] width 31 height 31
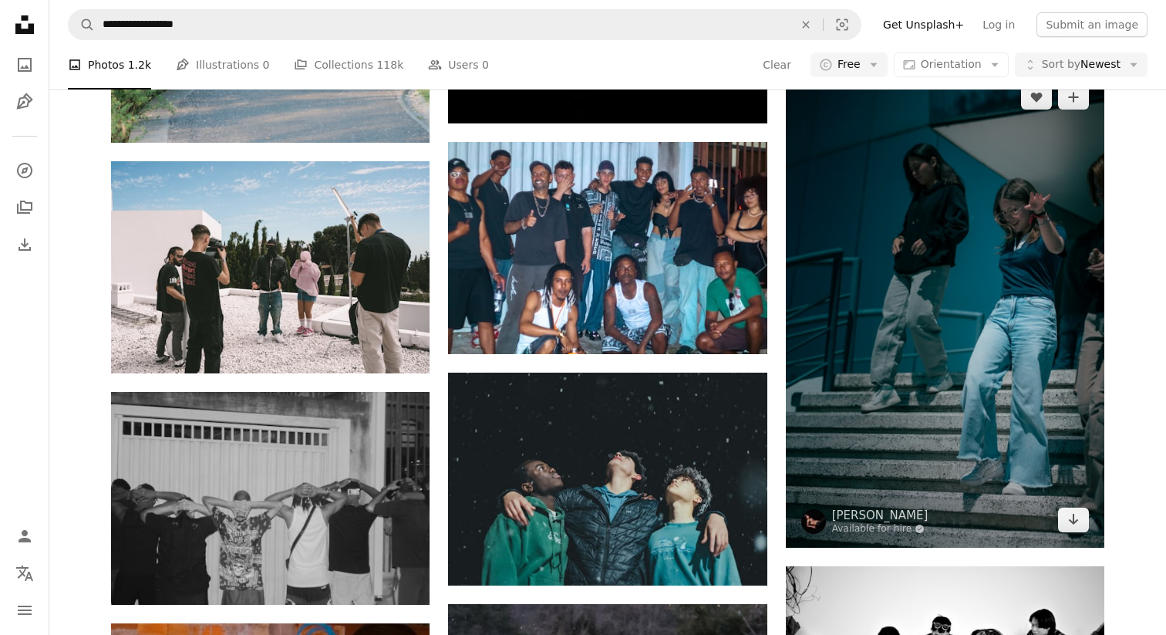
click at [939, 423] on img at bounding box center [945, 308] width 319 height 478
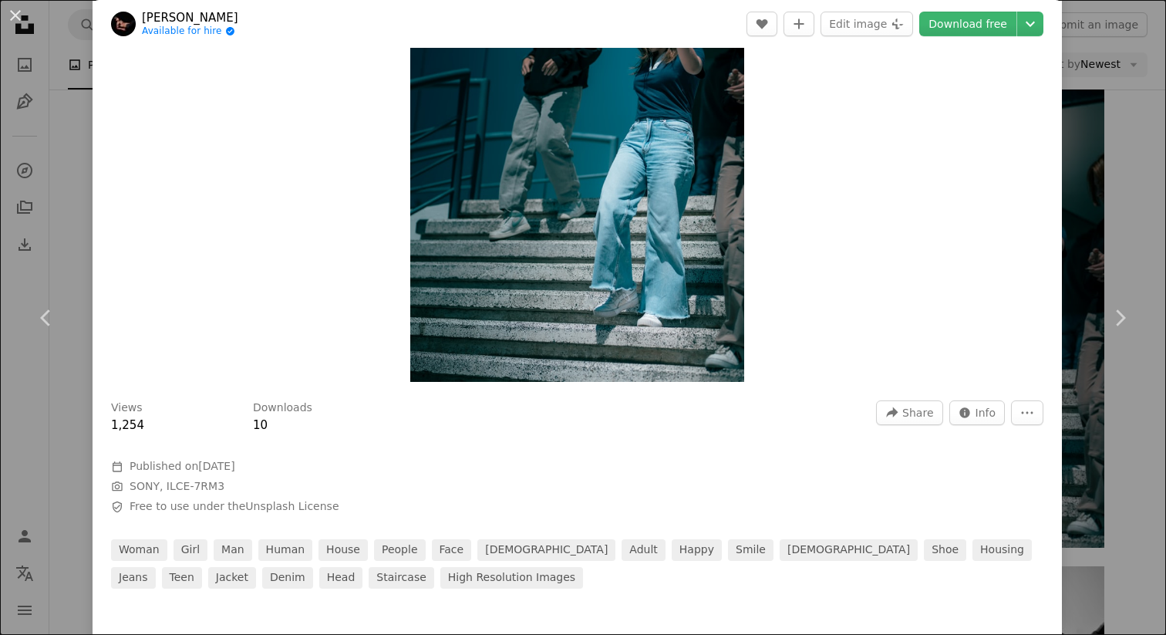
scroll to position [170, 0]
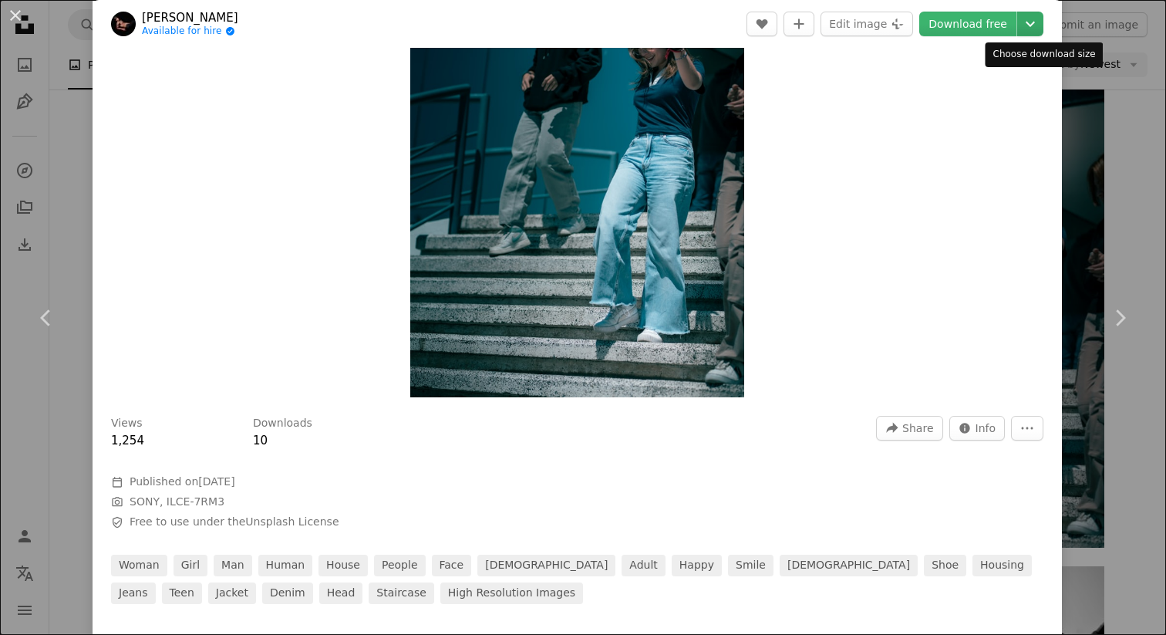
click at [1037, 30] on icon "Chevron down" at bounding box center [1030, 24] width 25 height 19
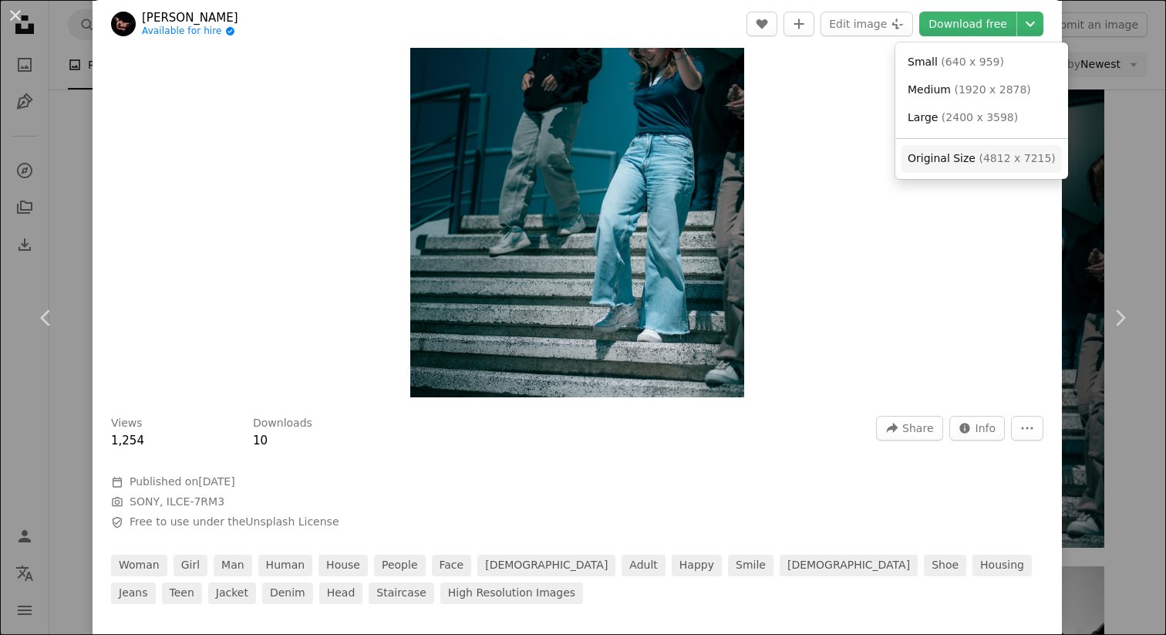
click at [952, 160] on span "Original Size" at bounding box center [942, 158] width 68 height 12
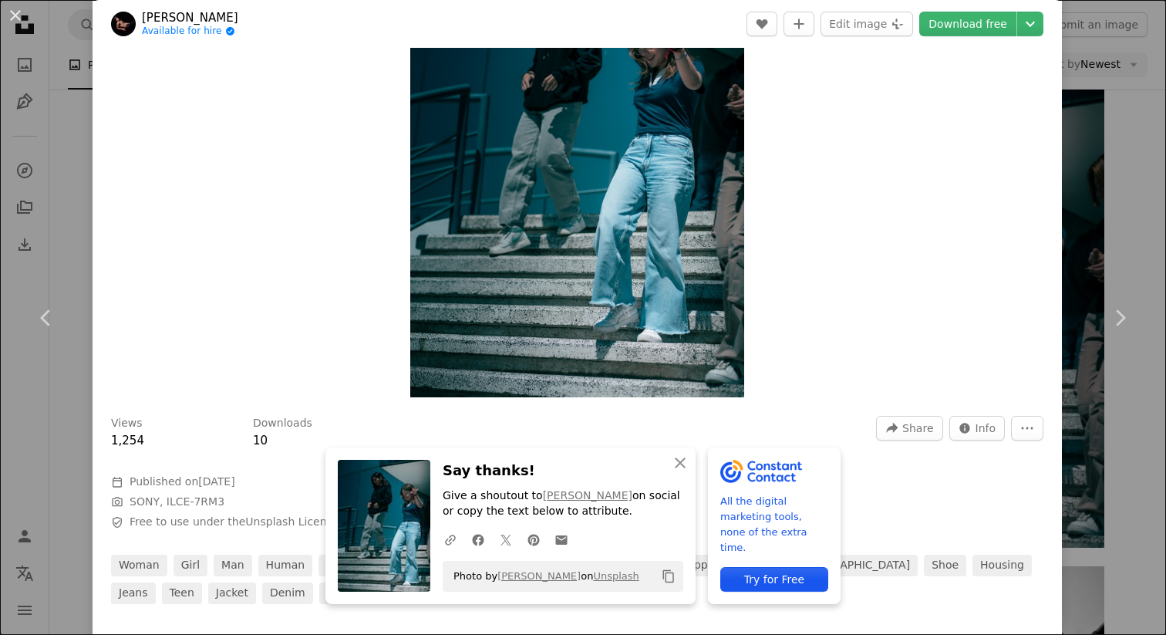
click at [181, 15] on link "[PERSON_NAME]" at bounding box center [190, 17] width 96 height 15
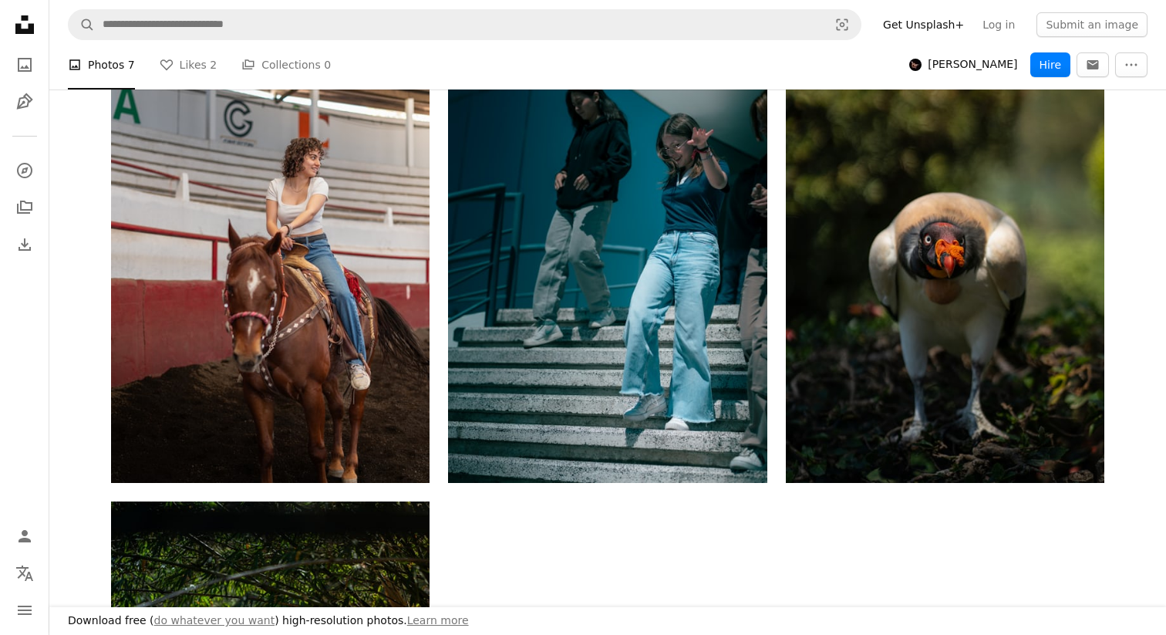
scroll to position [859, 0]
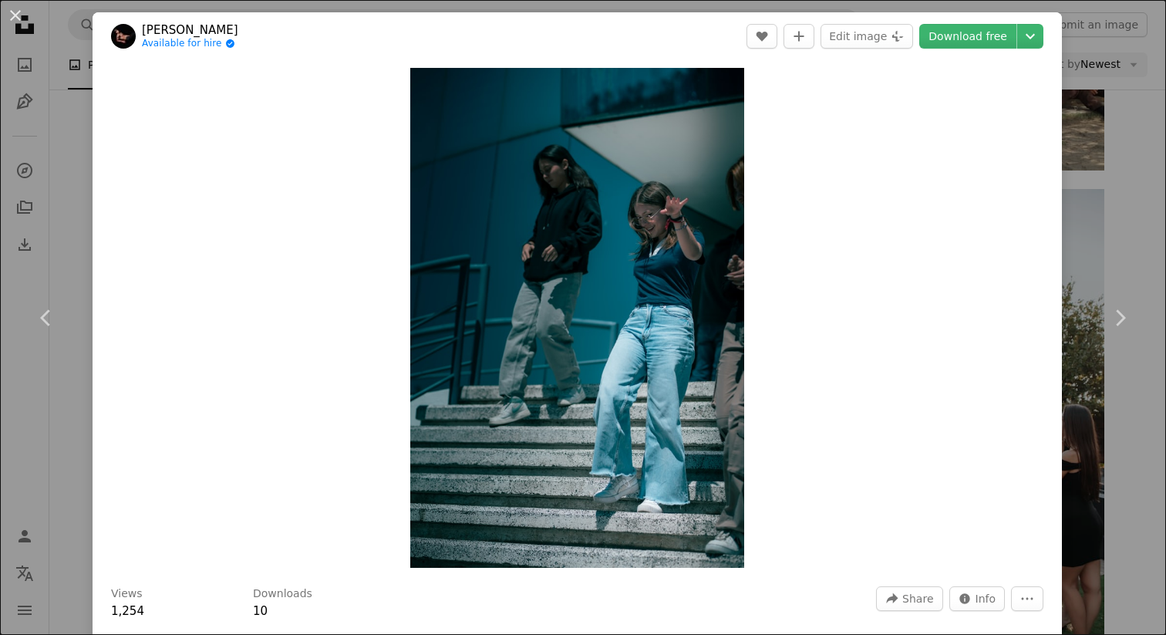
scroll to position [13788, 0]
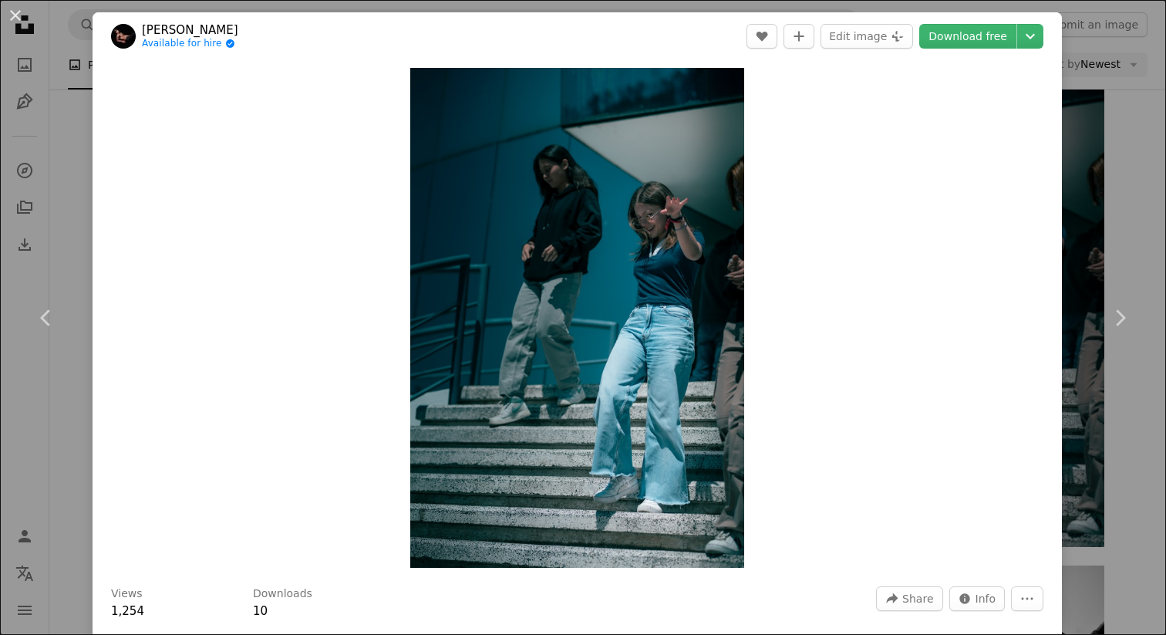
click at [1143, 224] on div "An X shape Chevron left Chevron right [PERSON_NAME] Available for hire A checkm…" at bounding box center [583, 317] width 1166 height 635
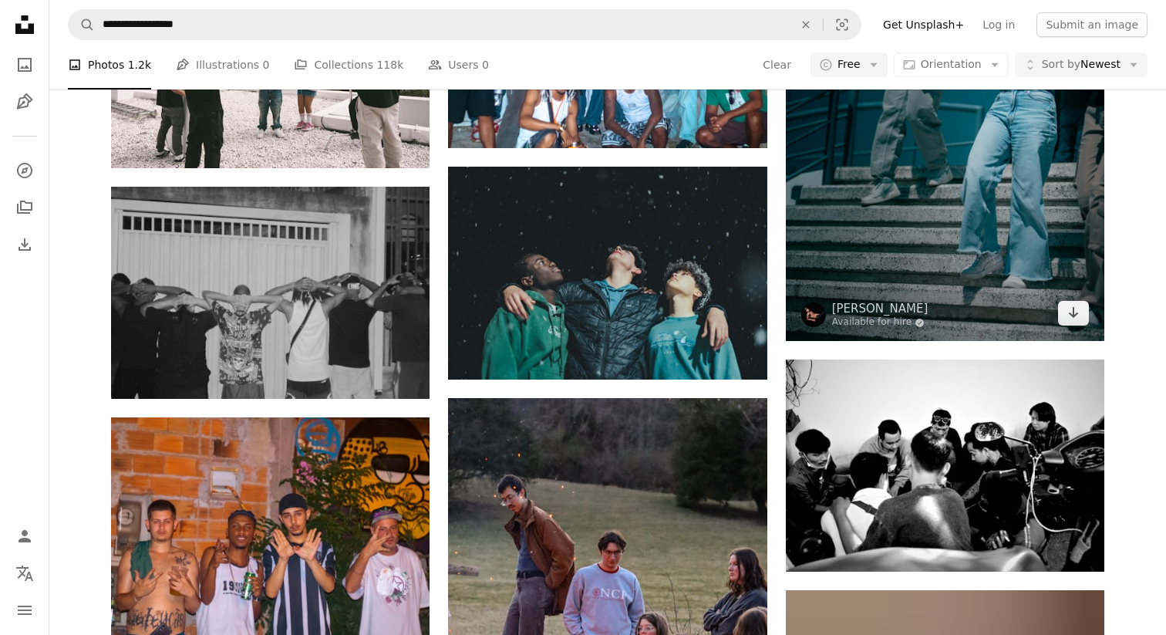
scroll to position [14001, 0]
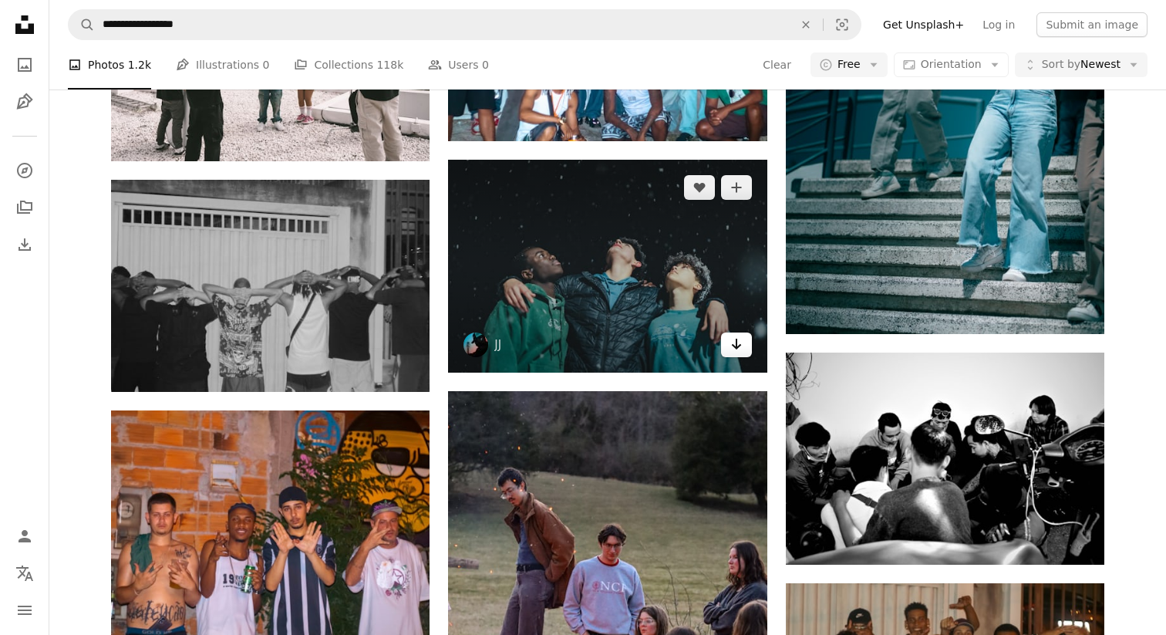
click at [731, 346] on icon "Arrow pointing down" at bounding box center [737, 344] width 12 height 19
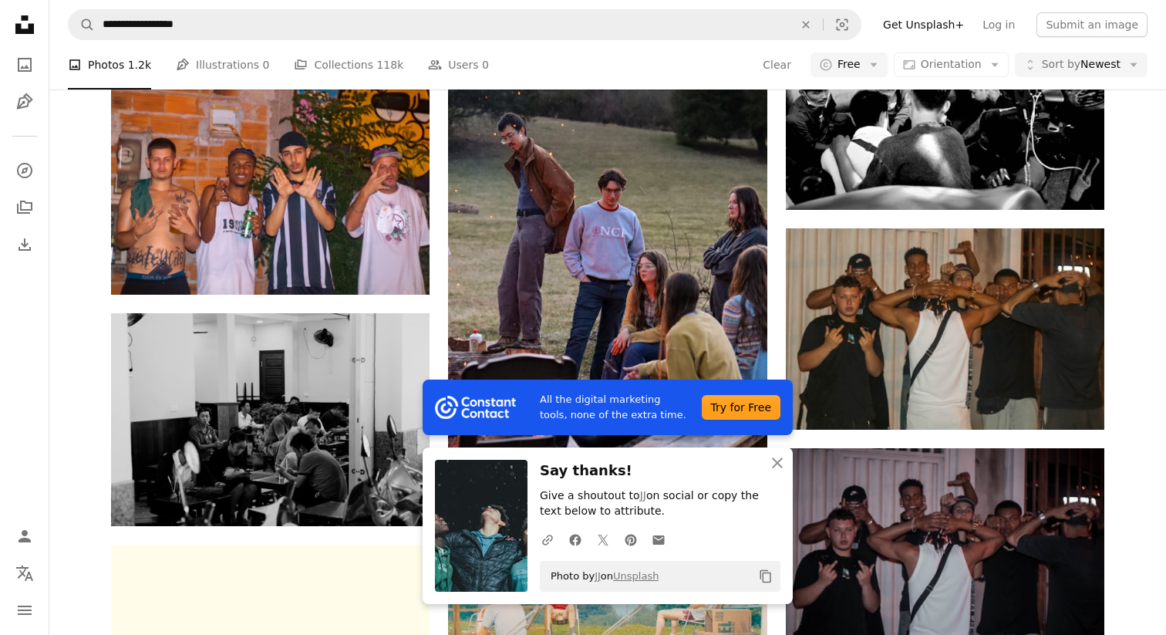
scroll to position [14371, 0]
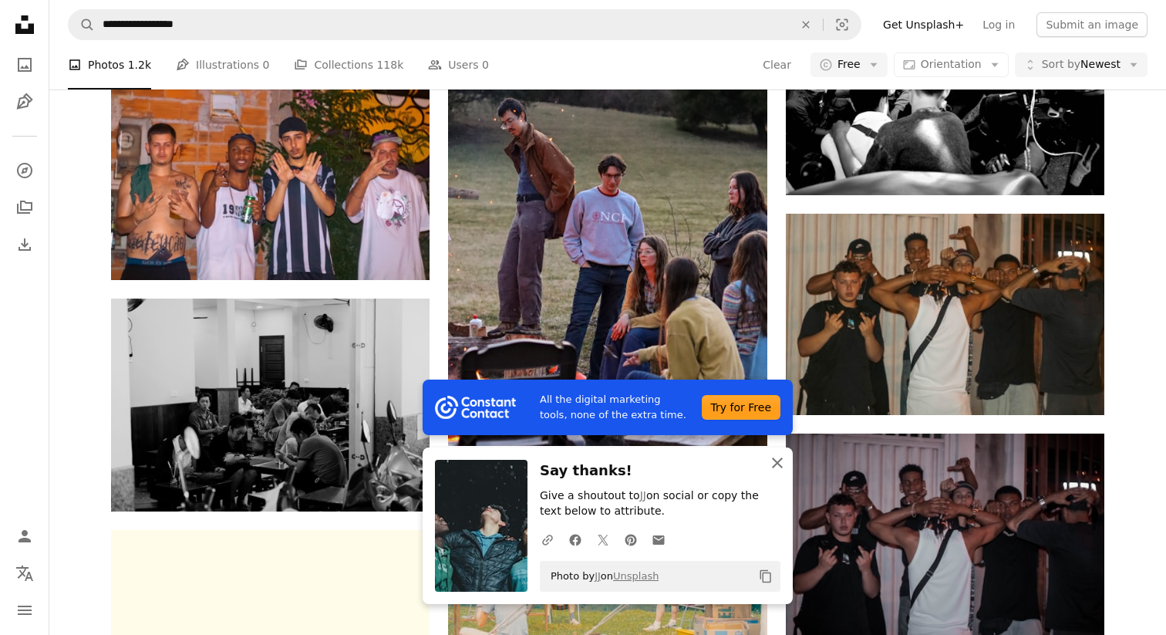
click at [778, 460] on icon "An X shape" at bounding box center [777, 463] width 19 height 19
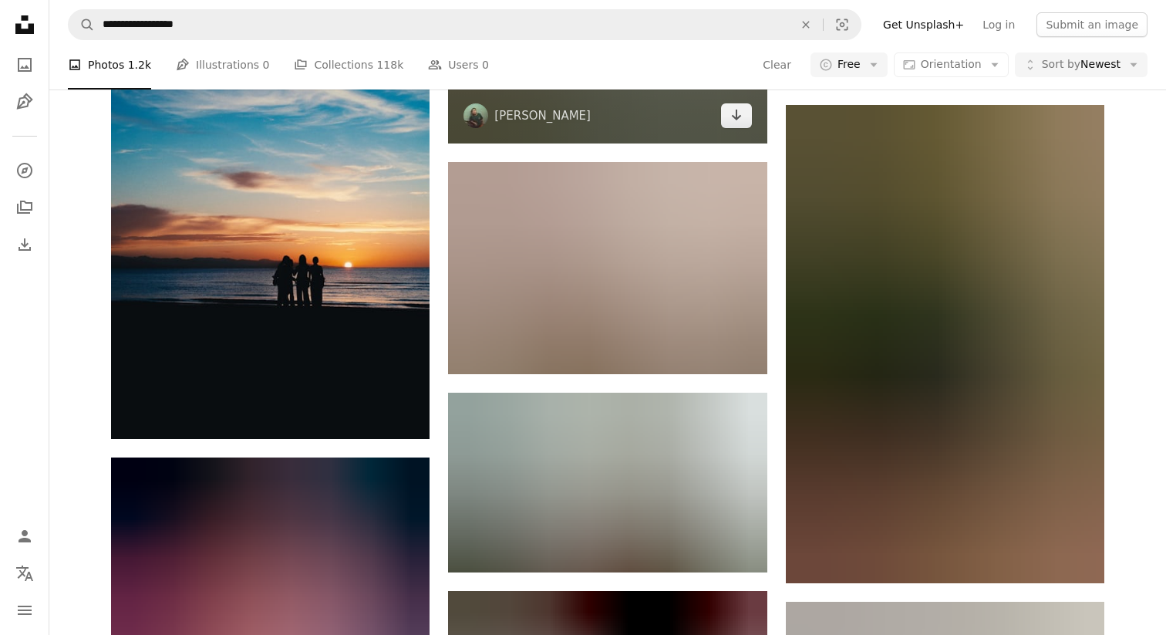
scroll to position [15894, 0]
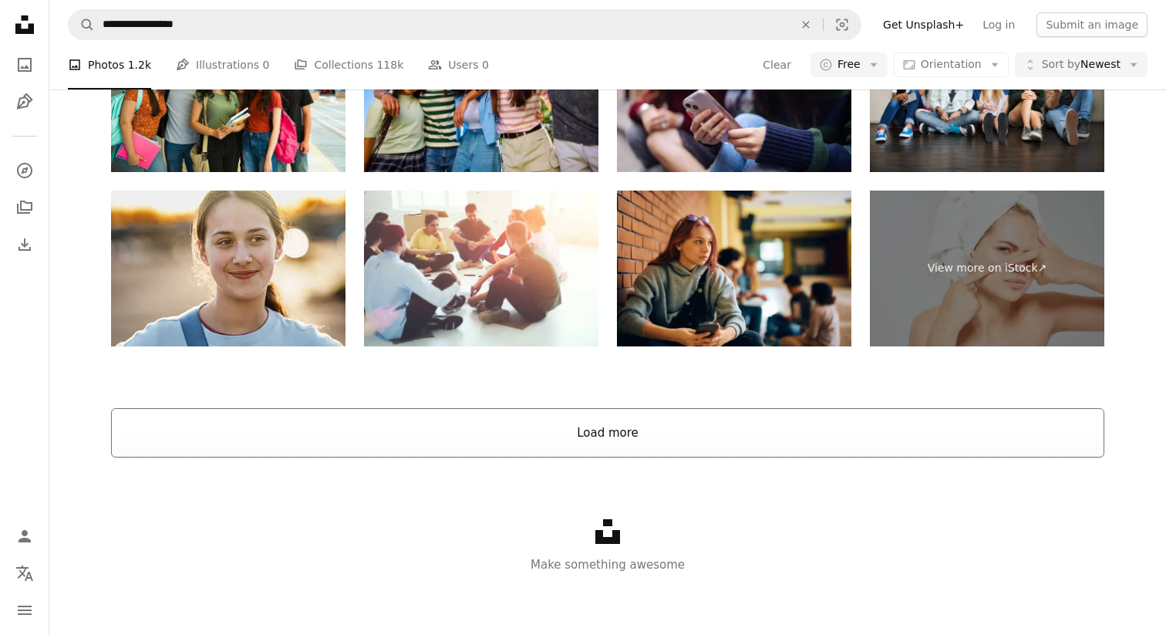
click at [594, 424] on button "Load more" at bounding box center [608, 432] width 994 height 49
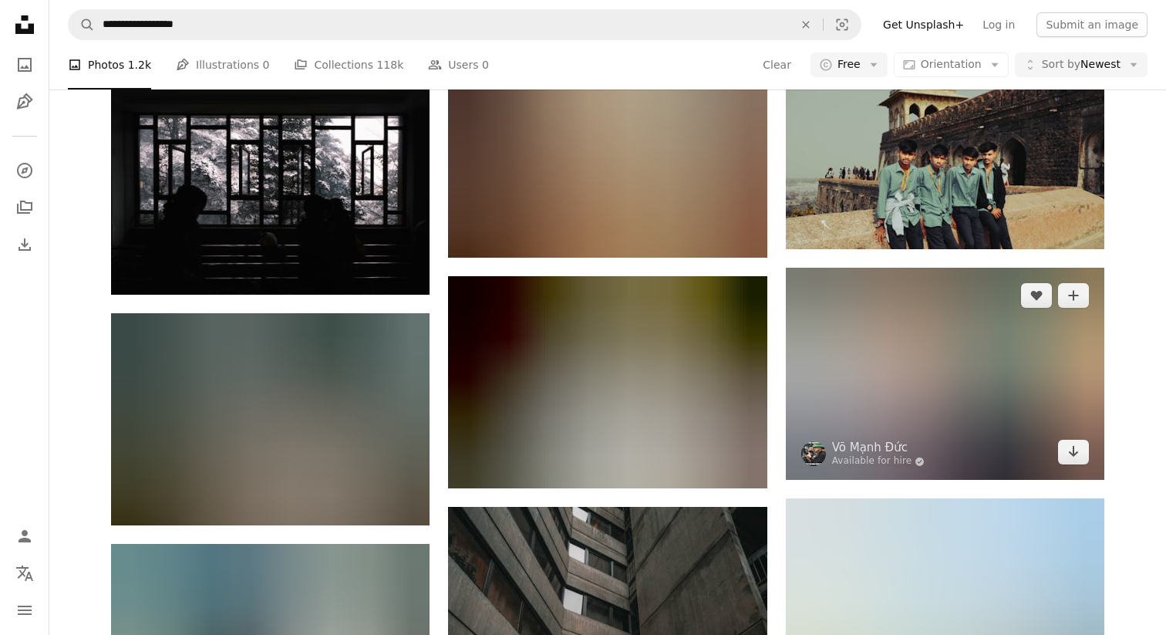
scroll to position [20190, 0]
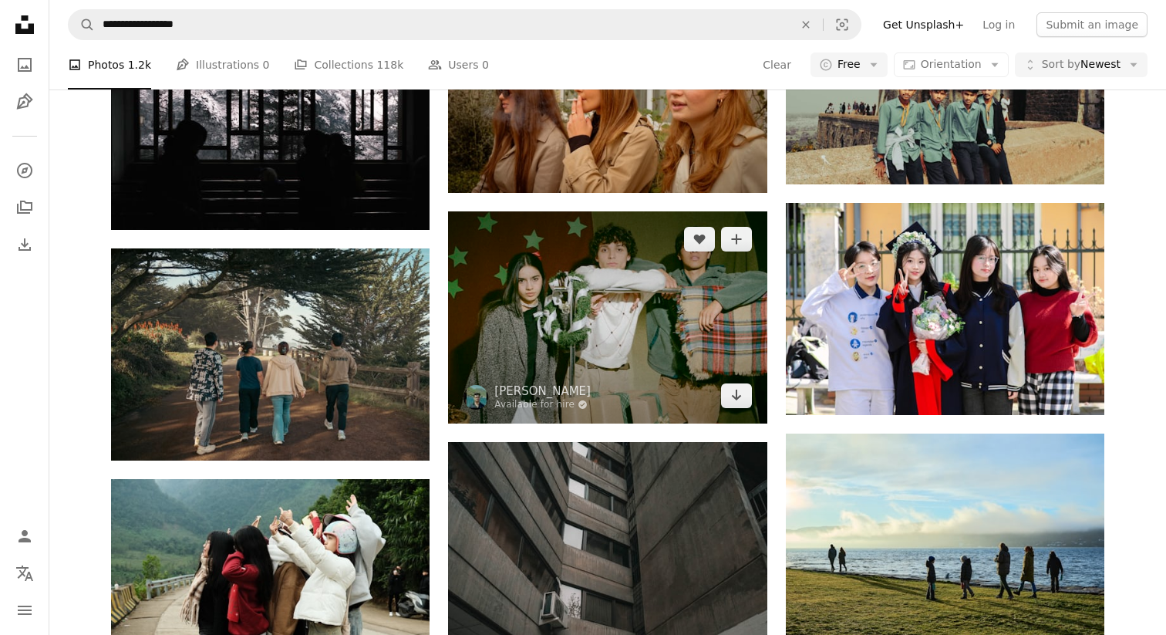
click at [655, 351] on img at bounding box center [607, 317] width 319 height 212
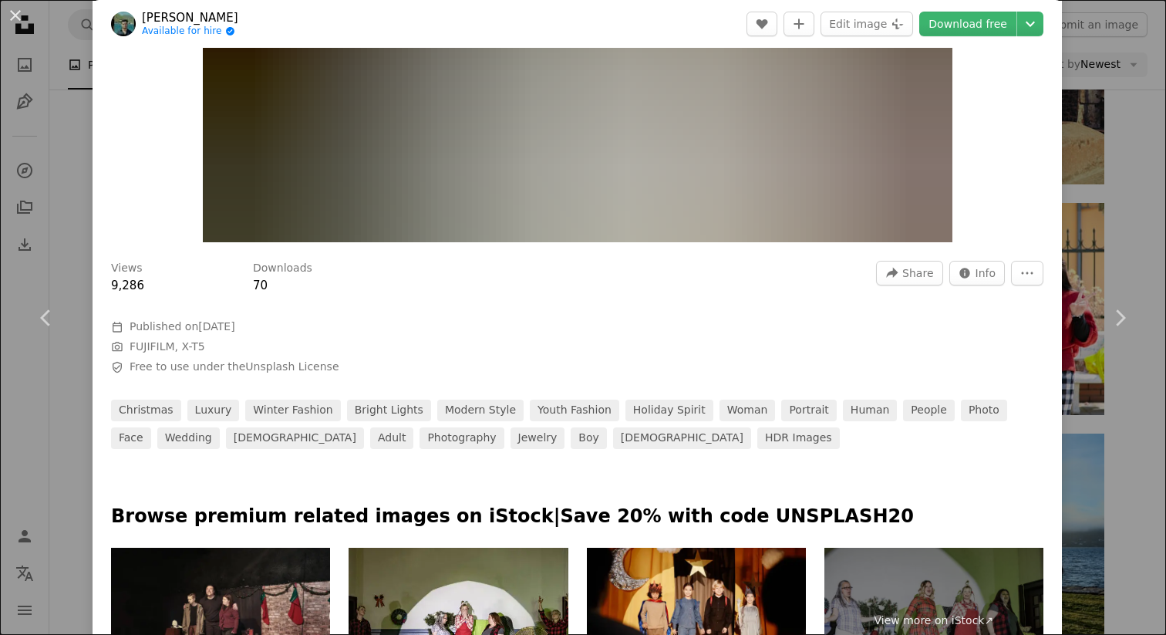
scroll to position [330, 0]
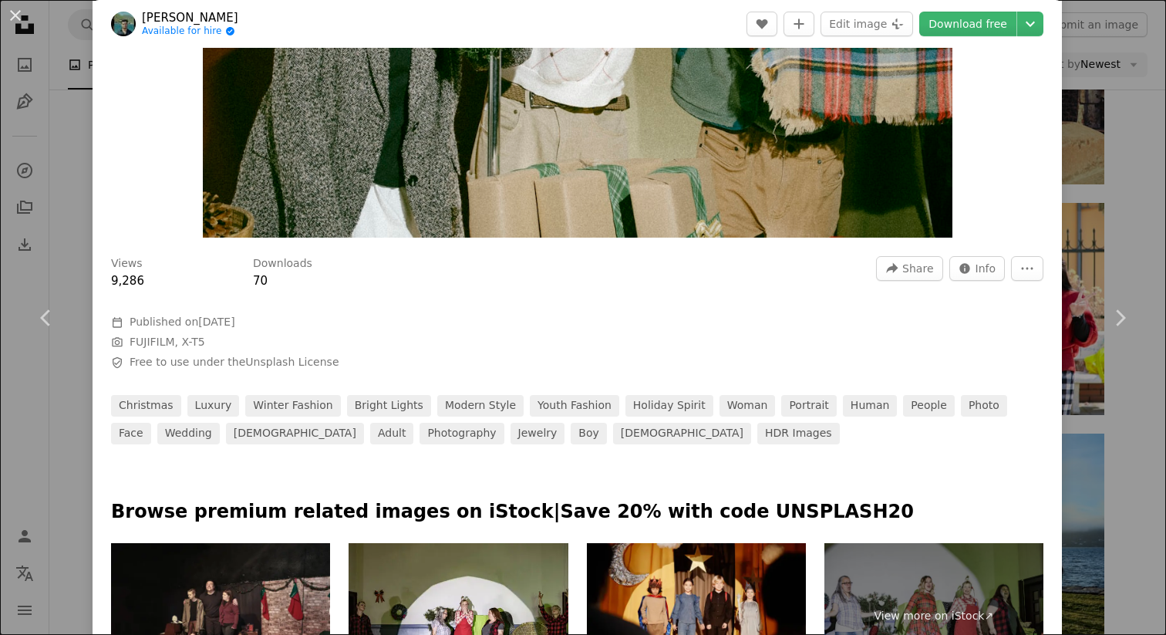
click at [173, 15] on link "[PERSON_NAME]" at bounding box center [190, 17] width 96 height 15
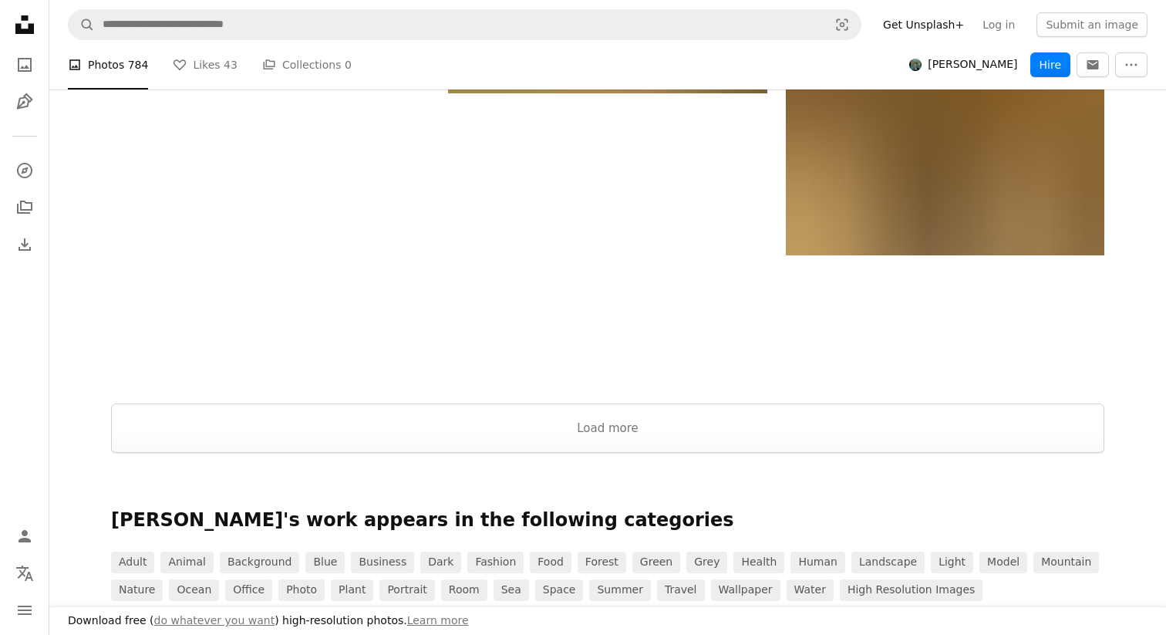
scroll to position [2070, 0]
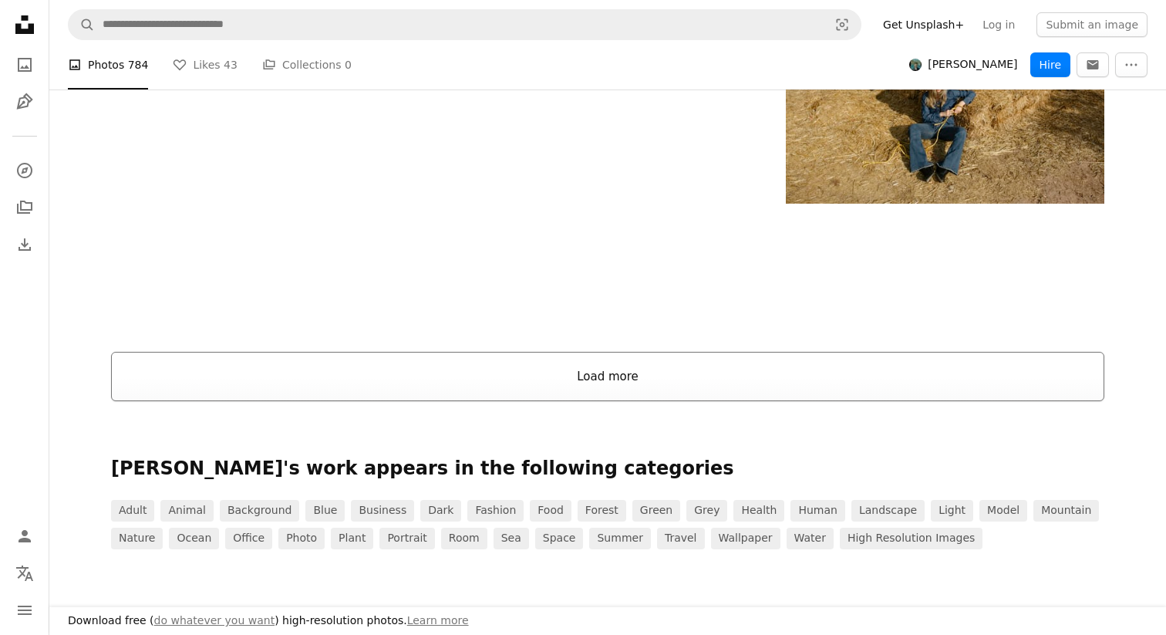
click at [451, 386] on button "Load more" at bounding box center [608, 376] width 994 height 49
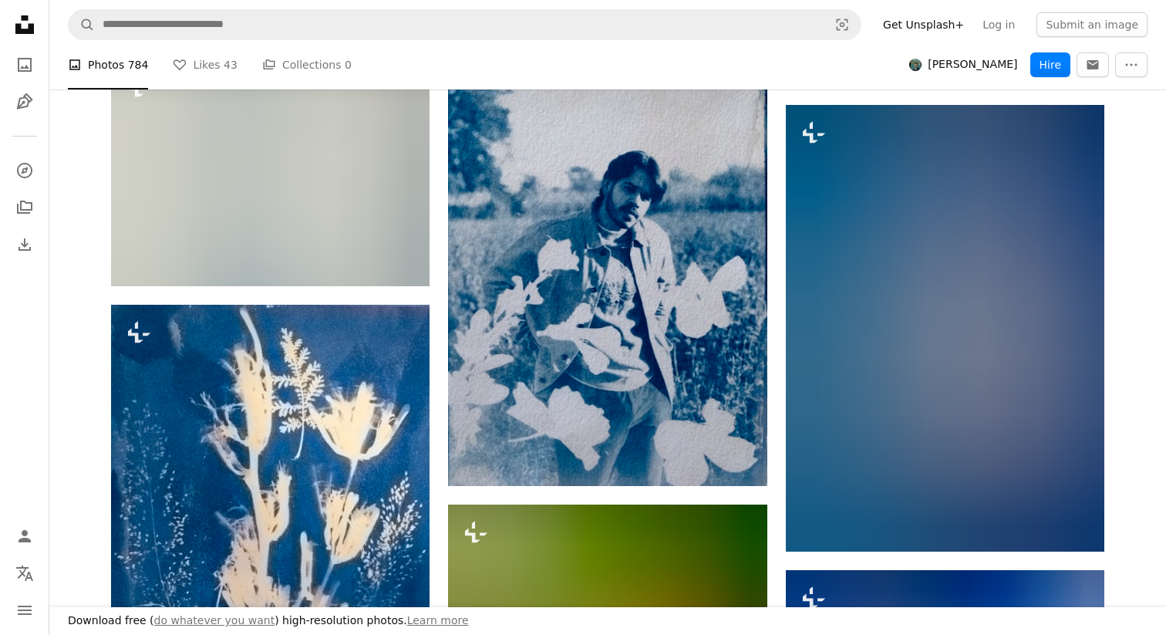
scroll to position [13288, 0]
